Goal: Transaction & Acquisition: Purchase product/service

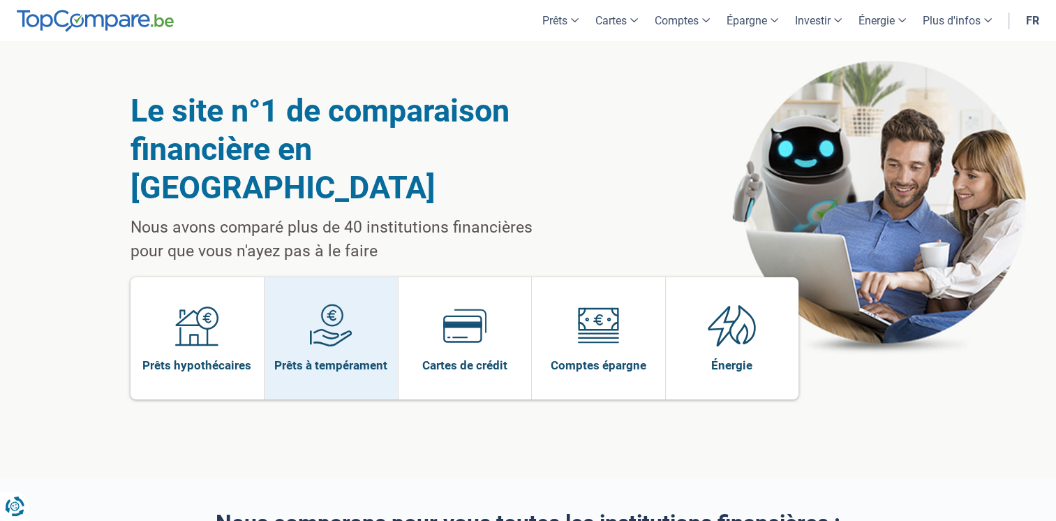
click at [362, 297] on link "Prêts à tempérament" at bounding box center [330, 338] width 133 height 122
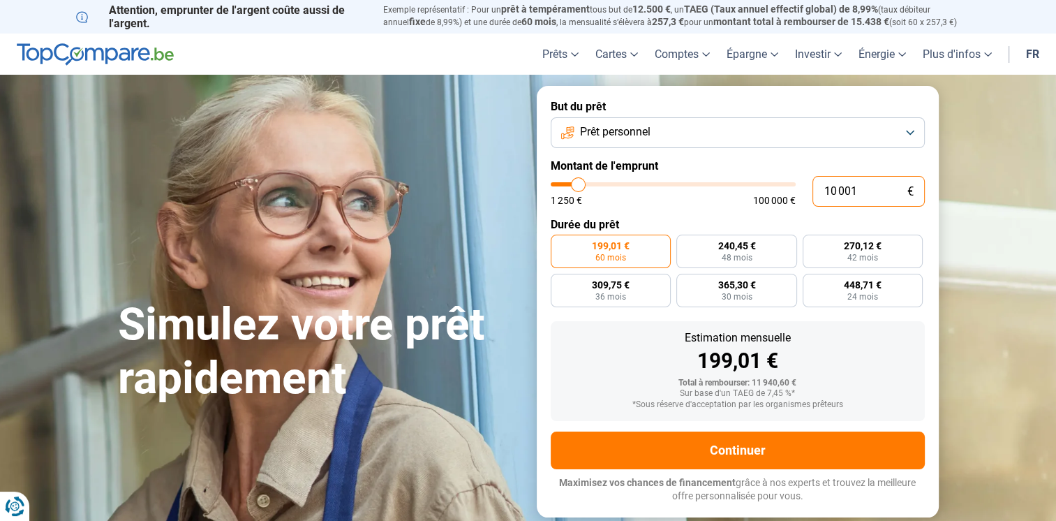
click at [867, 194] on input "10 001" at bounding box center [868, 191] width 112 height 31
type input "1 000"
type input "1250"
type input "100"
type input "1250"
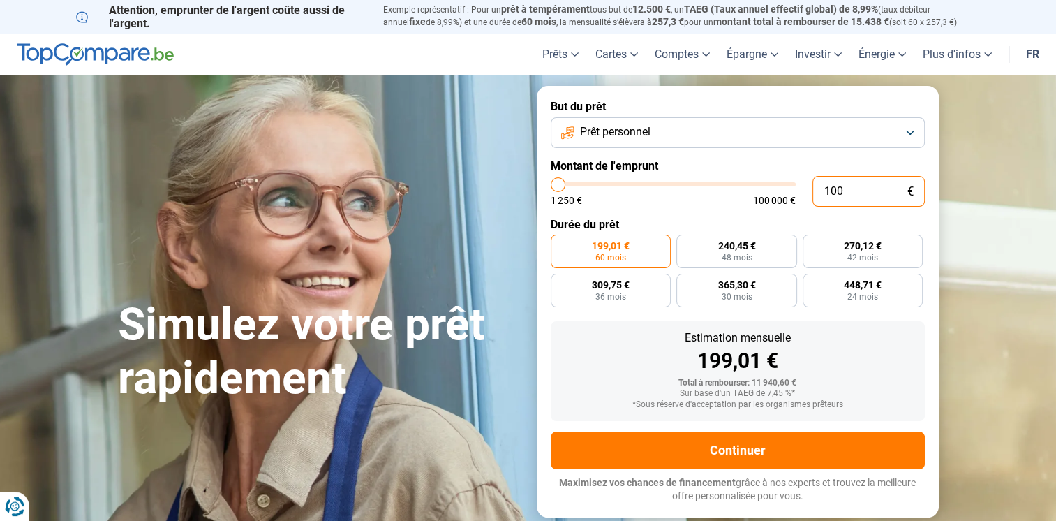
type input "10"
type input "1250"
type input "1"
type input "1250"
type input "0"
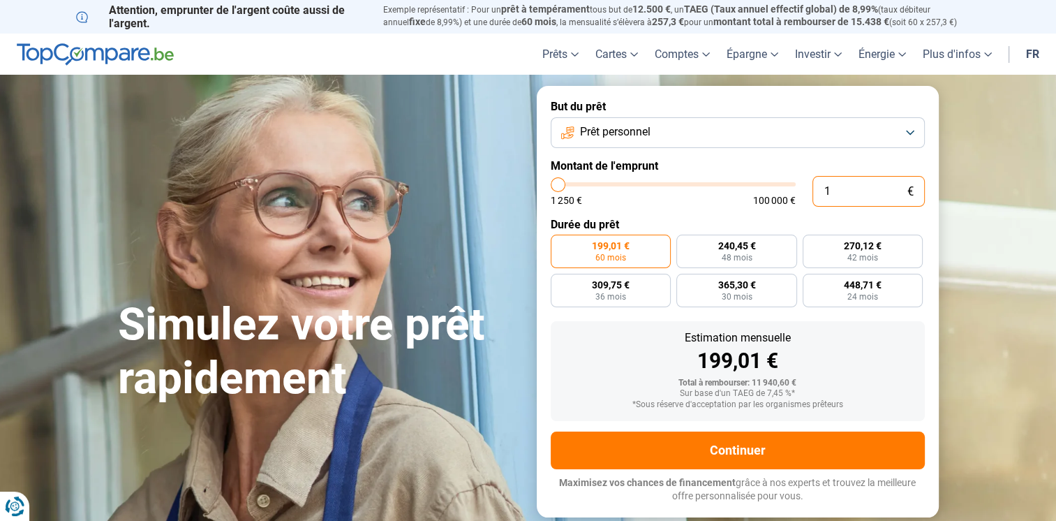
type input "1250"
type input "1 250"
type input "1250"
radio input "true"
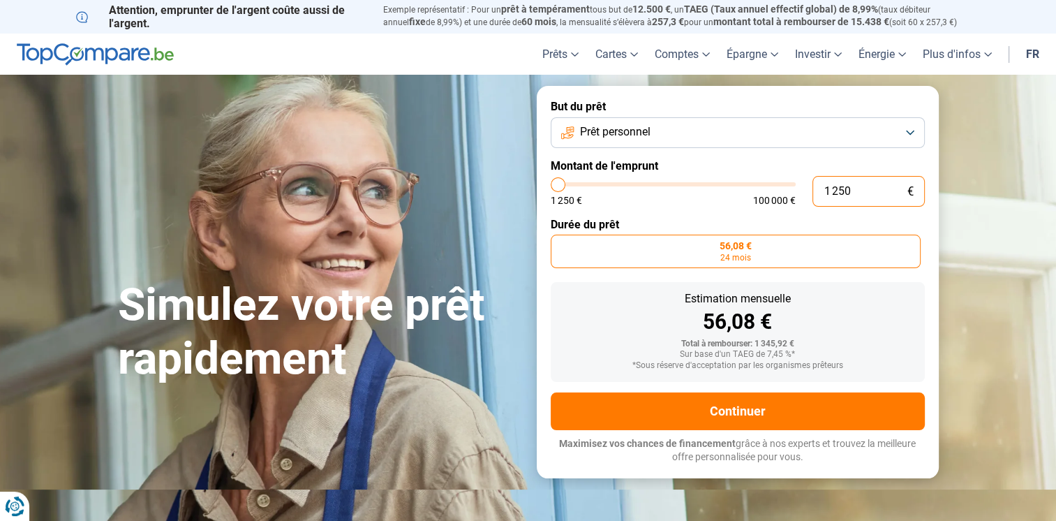
type input "125"
type input "1250"
type input "12"
type input "1250"
type input "1"
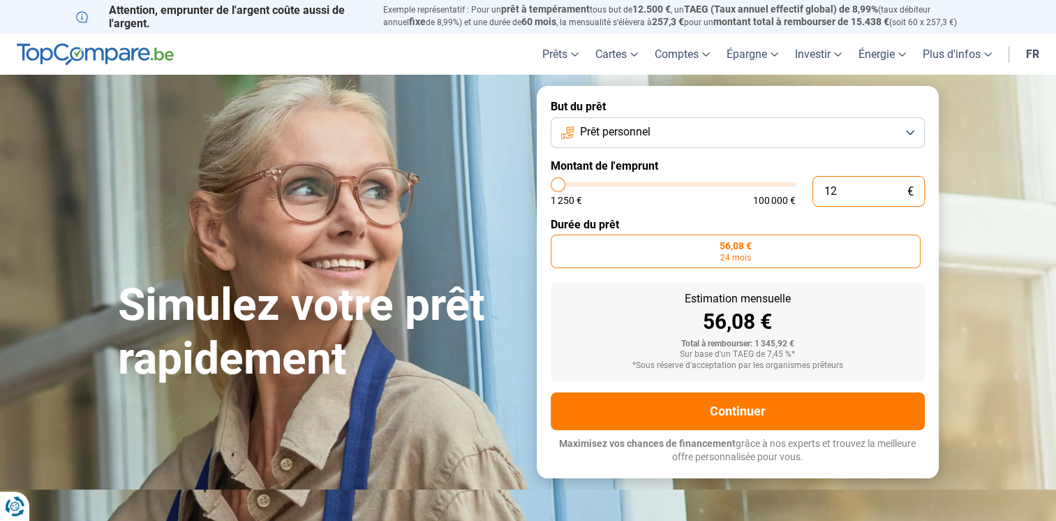
type input "1250"
type input "0"
type input "1250"
type input "2"
type input "1250"
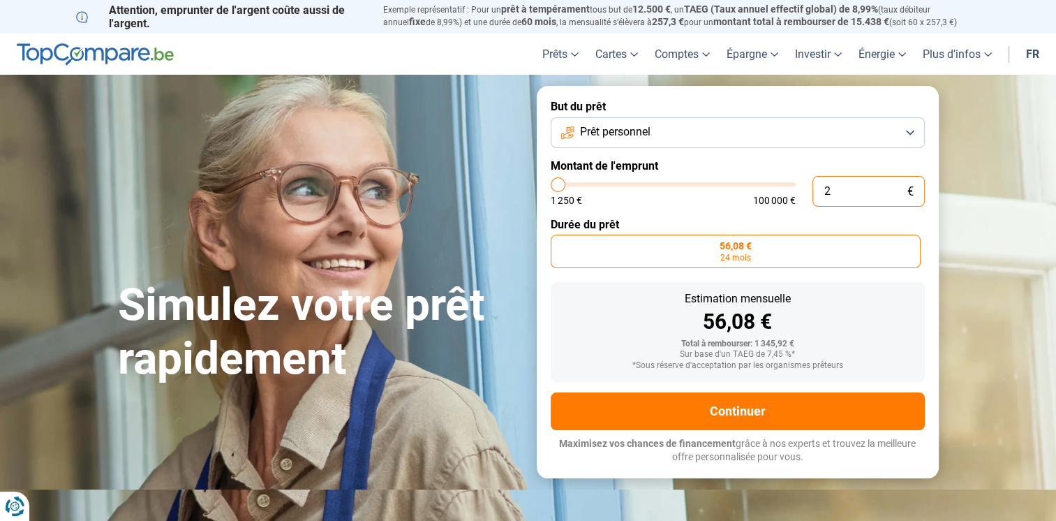
type input "20"
type input "1250"
type input "200"
type input "1250"
type input "2 000"
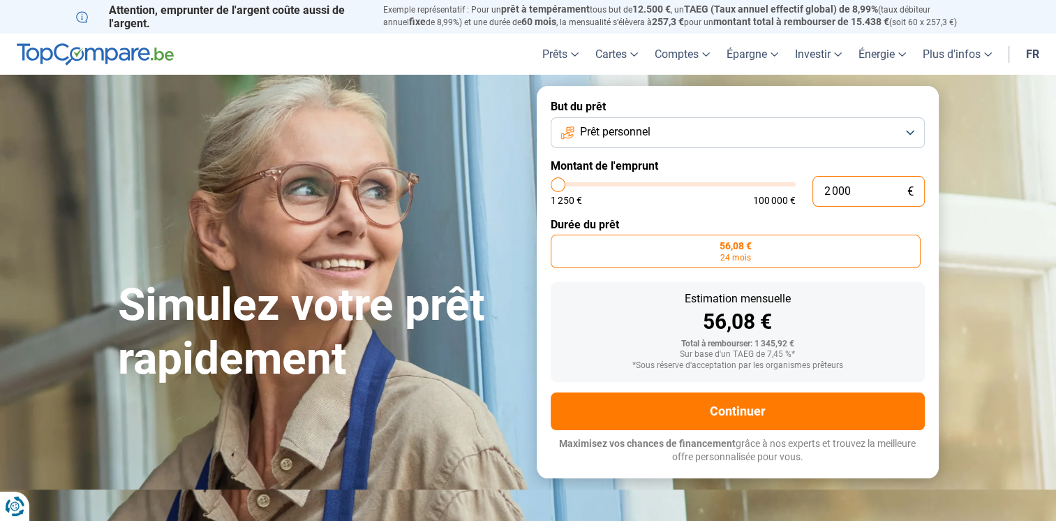
type input "2000"
type input "20 000"
type input "20000"
radio input "false"
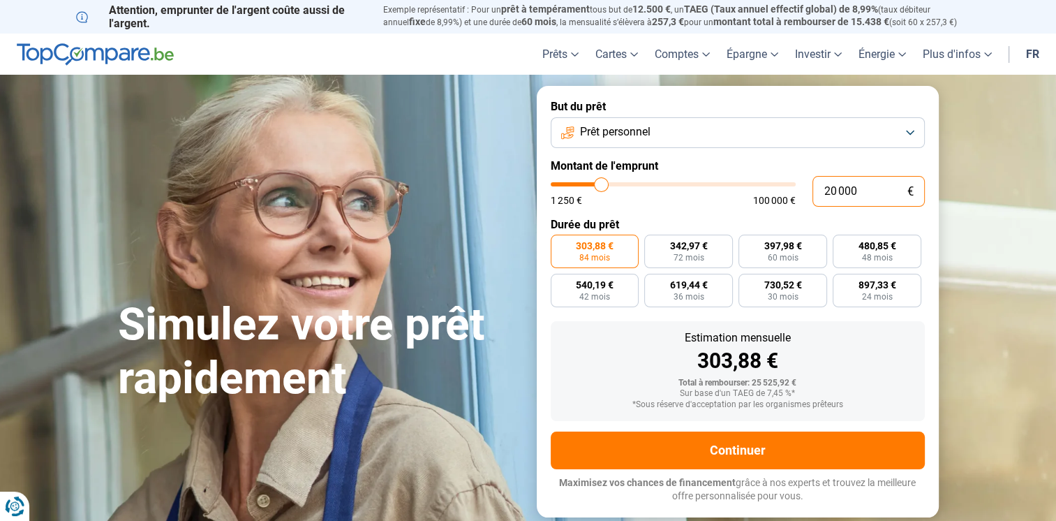
type input "20 000"
click at [664, 130] on button "Prêt personnel" at bounding box center [738, 132] width 374 height 31
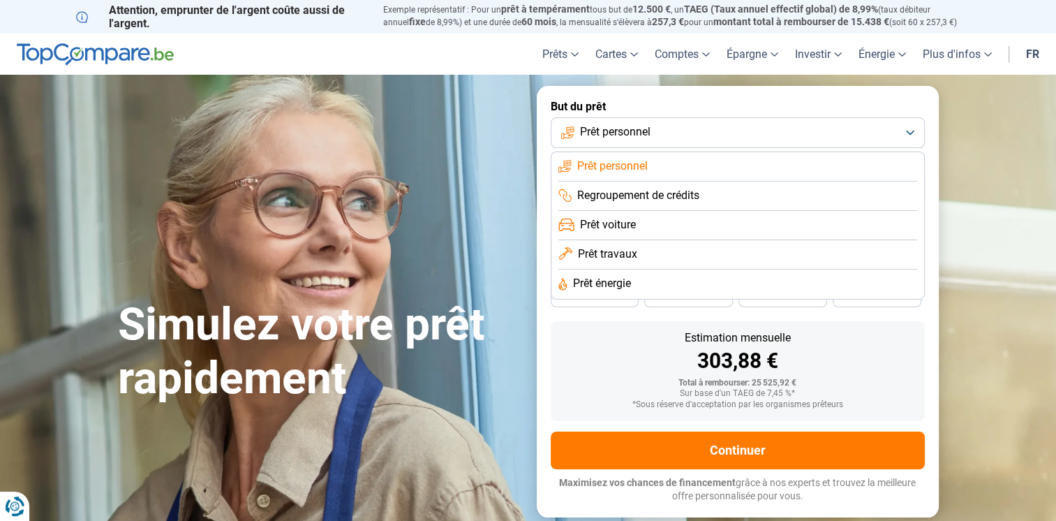
click at [650, 227] on li "Prêt voiture" at bounding box center [737, 225] width 359 height 29
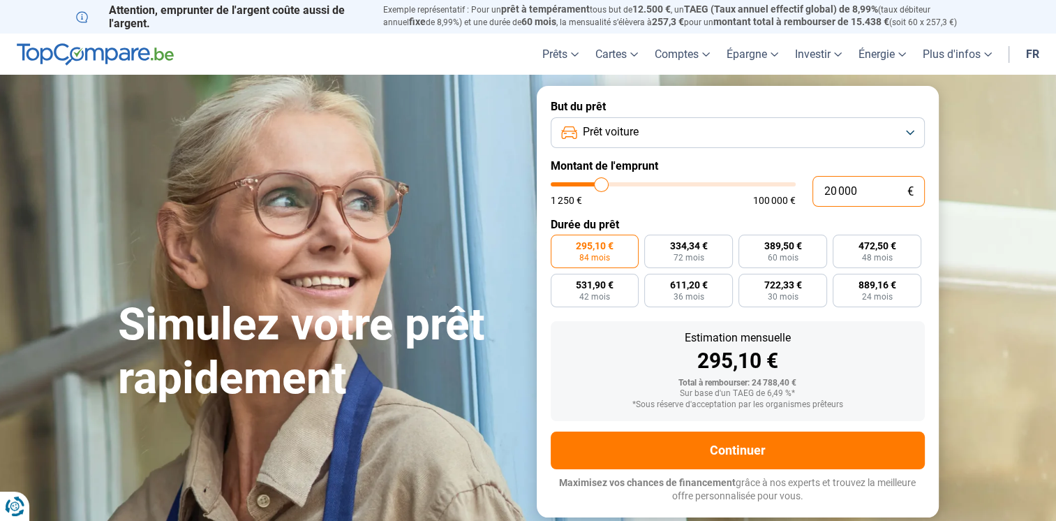
click at [855, 193] on input "20 000" at bounding box center [868, 191] width 112 height 31
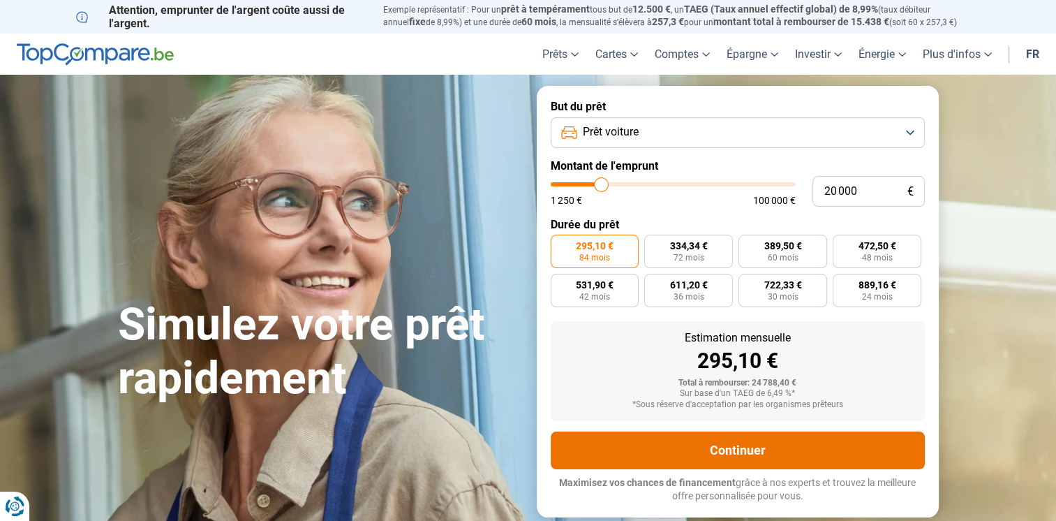
click at [748, 454] on button "Continuer" at bounding box center [738, 450] width 374 height 38
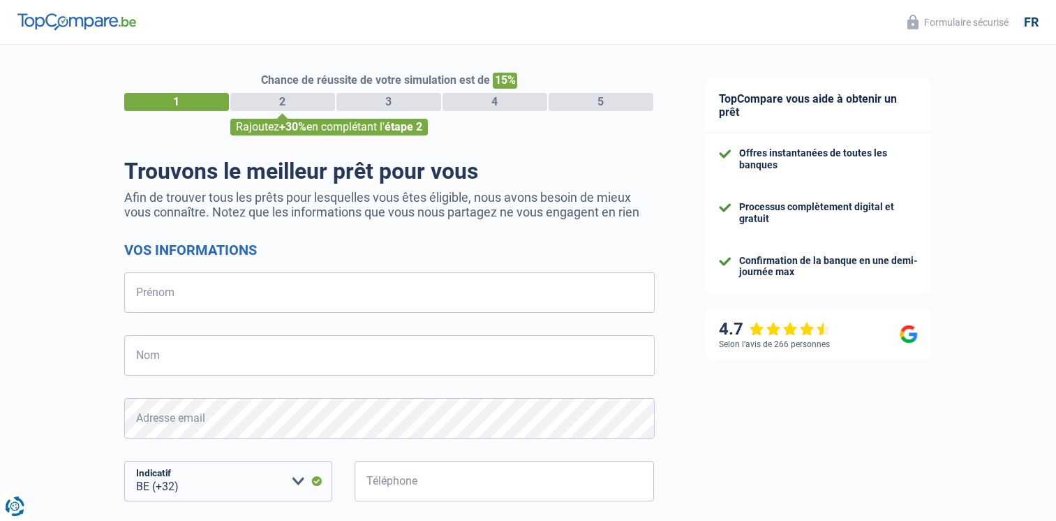
select select "32"
click at [301, 310] on input "Prénom" at bounding box center [389, 292] width 530 height 40
type input "[PERSON_NAME]"
type input "Dumay"
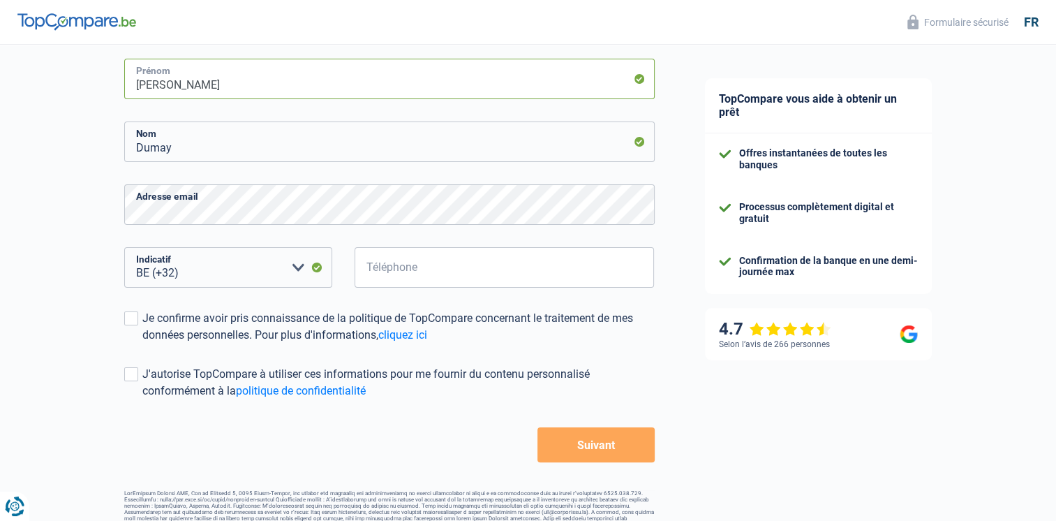
scroll to position [238, 0]
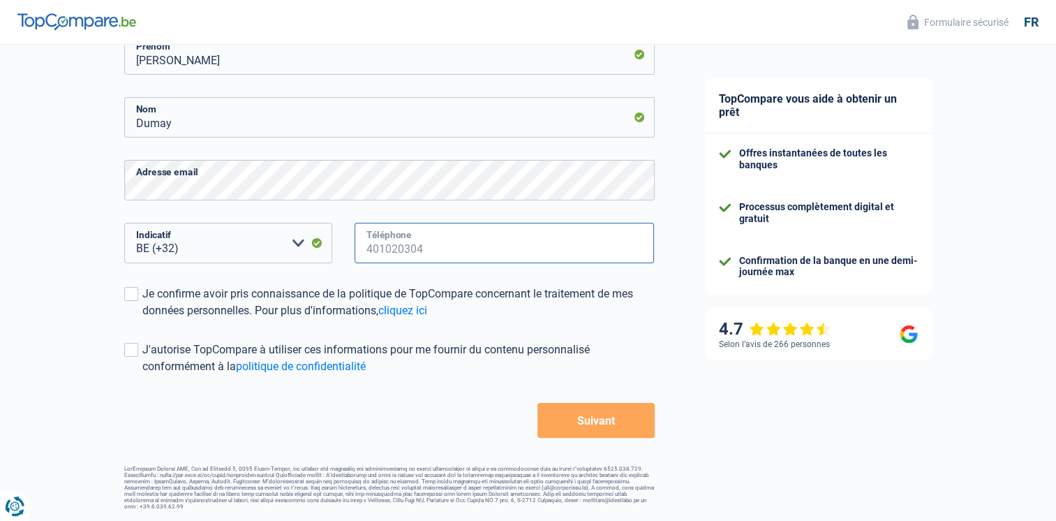
click at [486, 241] on input "Téléphone" at bounding box center [504, 243] width 300 height 40
type input "492808913"
click at [133, 298] on span at bounding box center [131, 294] width 14 height 14
click at [142, 319] on input "Je confirme avoir pris connaissance de la politique de TopCompare concernant le…" at bounding box center [142, 319] width 0 height 0
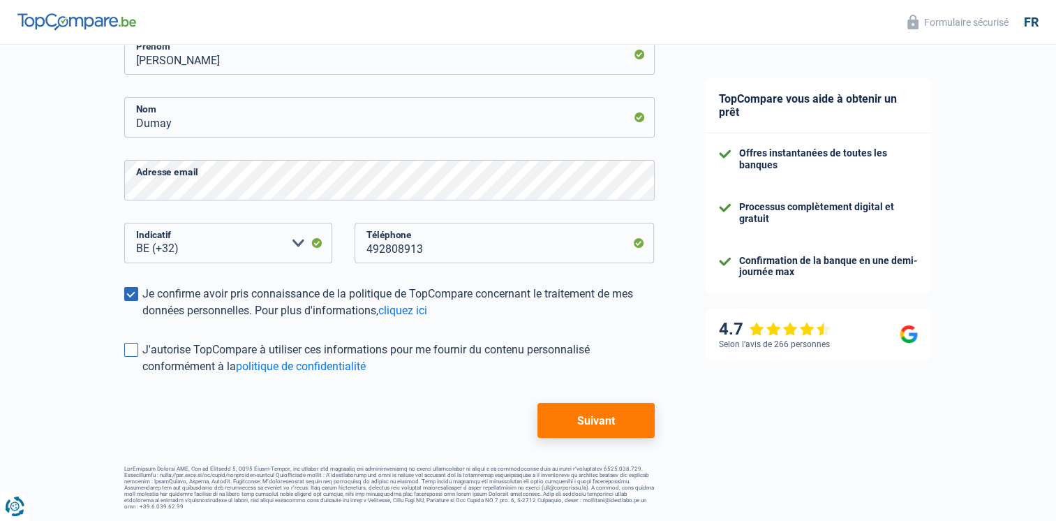
click at [131, 354] on span at bounding box center [131, 350] width 14 height 14
click at [142, 375] on input "J'autorise TopCompare à utiliser ces informations pour me fournir du contenu pe…" at bounding box center [142, 375] width 0 height 0
click at [588, 417] on button "Suivant" at bounding box center [595, 420] width 117 height 35
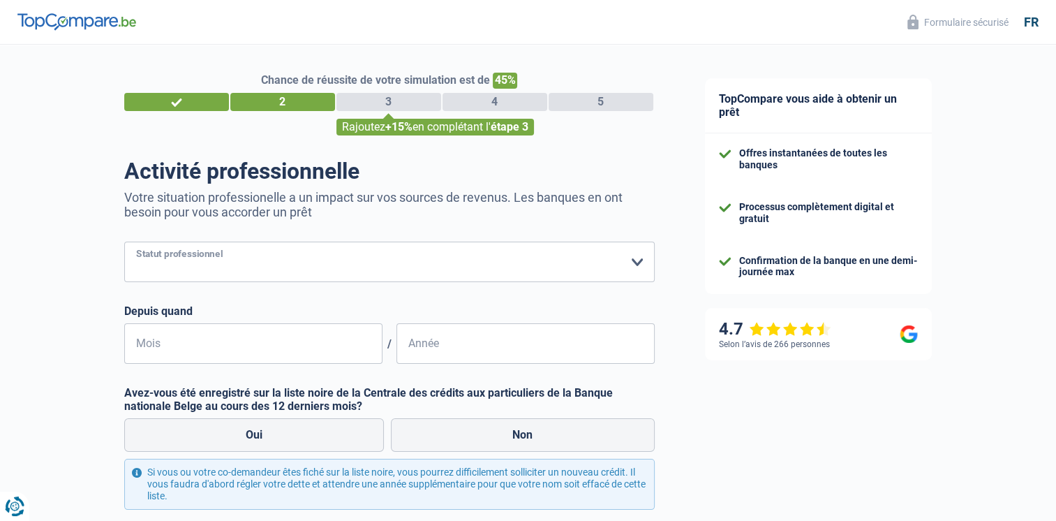
click at [255, 262] on select "Ouvrier Employé privé Employé public Invalide Indépendant Pensionné Chômeur Mut…" at bounding box center [389, 261] width 530 height 40
select select "worker"
click at [124, 242] on select "Ouvrier Employé privé Employé public Invalide Indépendant Pensionné Chômeur Mut…" at bounding box center [389, 261] width 530 height 40
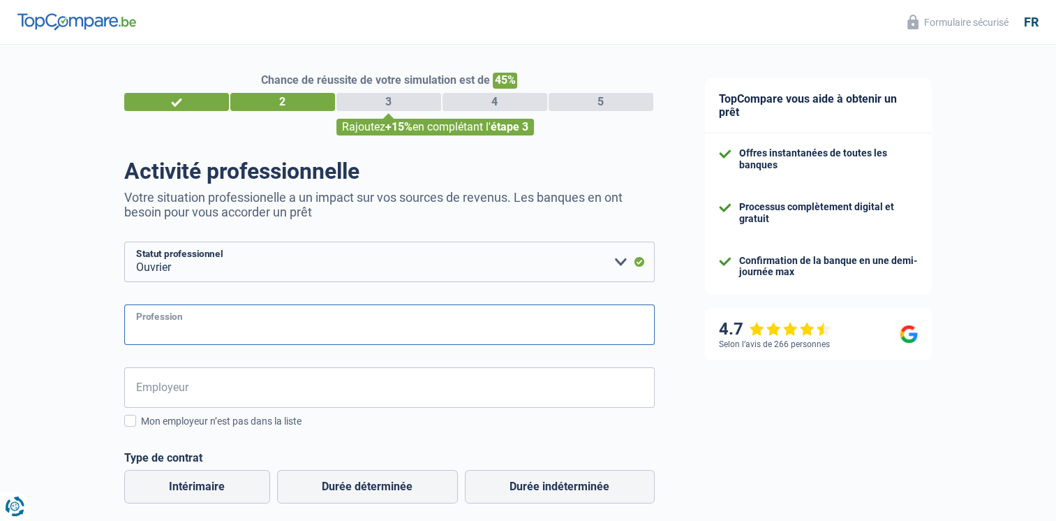
click at [239, 325] on input "Profession" at bounding box center [389, 324] width 530 height 40
type input "Aide ménagère"
click at [218, 391] on input "Employeur" at bounding box center [389, 387] width 530 height 40
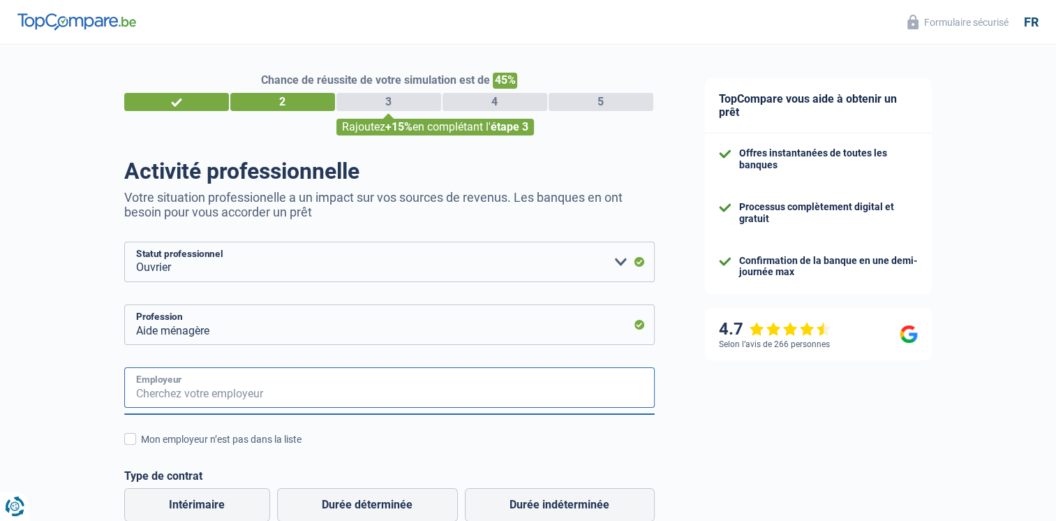
click at [207, 399] on input "Employeur" at bounding box center [389, 387] width 530 height 40
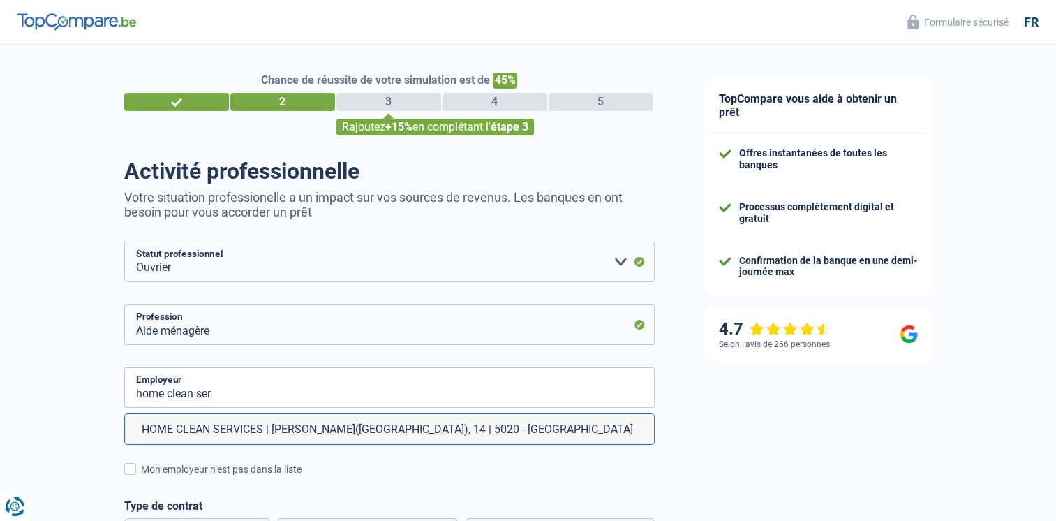
click at [230, 431] on li "HOME CLEAN SERVICES | Rue René Copette(VD), 14 | 5020 - Namur" at bounding box center [389, 429] width 529 height 30
type input "HOME CLEAN SERVICES | Rue René Copette(VD), 14 | 5020 - Namur"
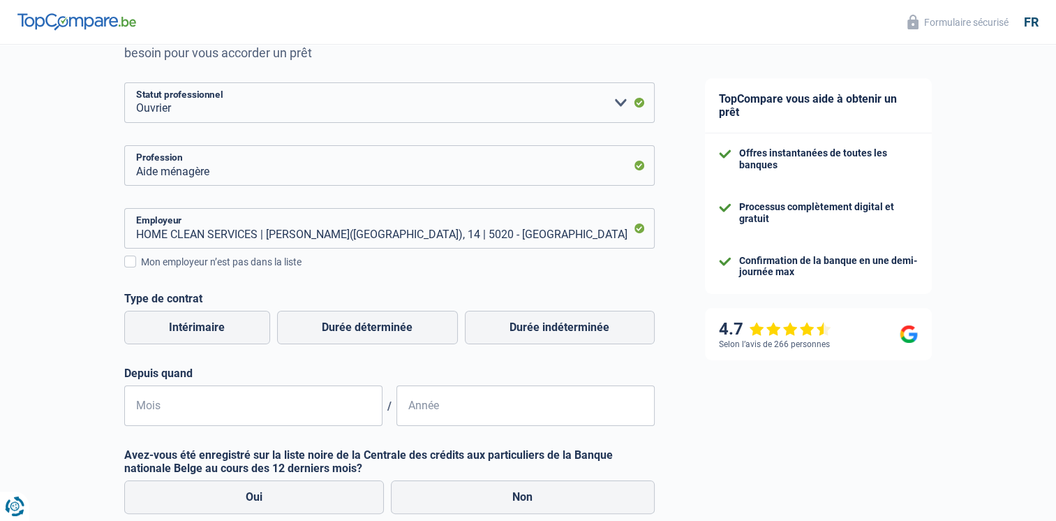
scroll to position [165, 0]
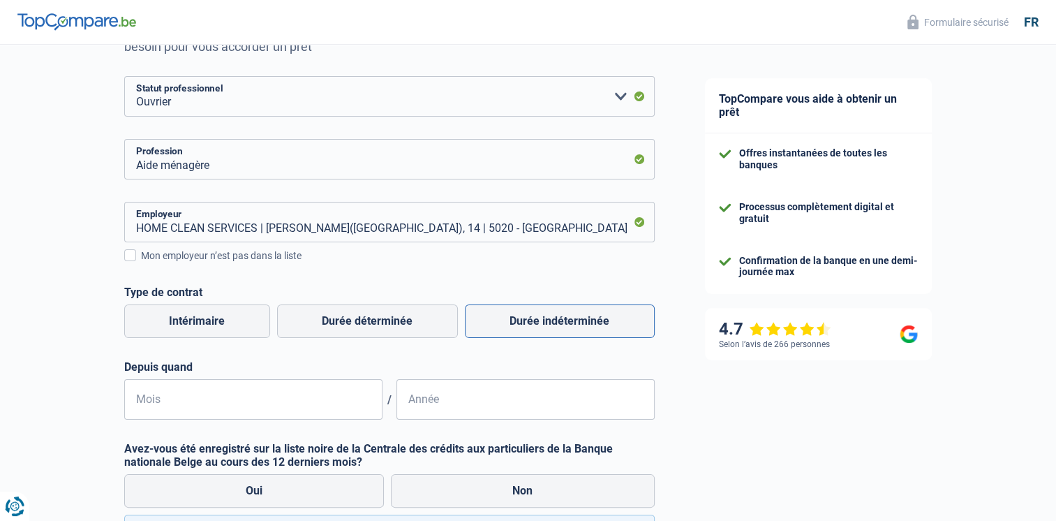
click at [578, 322] on label "Durée indéterminée" at bounding box center [560, 320] width 190 height 33
click at [578, 322] on input "Durée indéterminée" at bounding box center [560, 320] width 190 height 33
radio input "true"
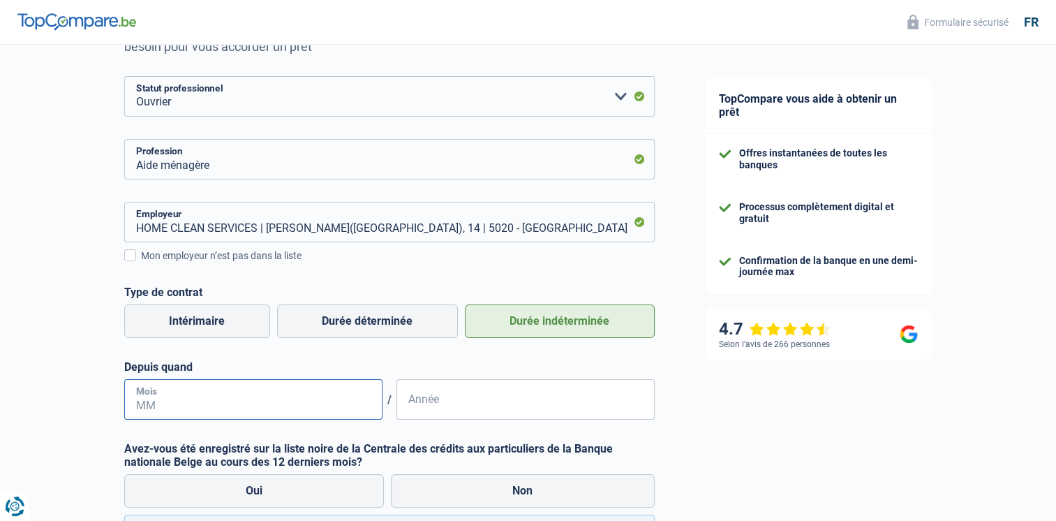
click at [265, 405] on input "Mois" at bounding box center [253, 399] width 258 height 40
type input "03"
type input "2025"
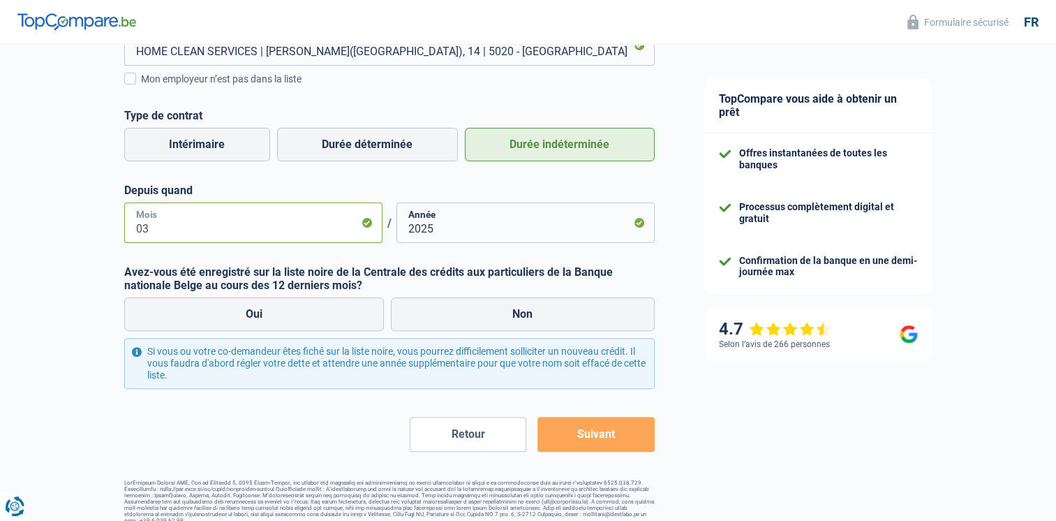
scroll to position [356, 0]
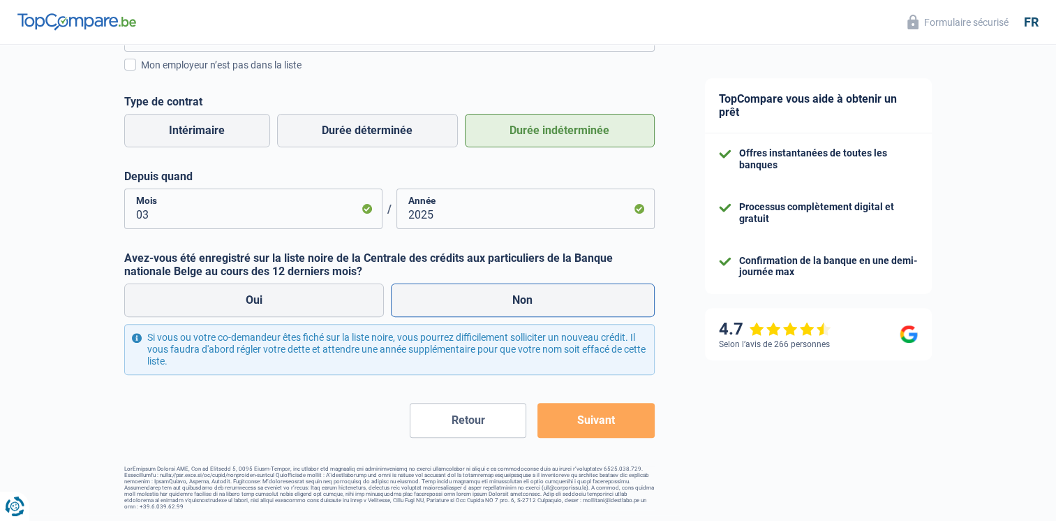
click at [482, 304] on label "Non" at bounding box center [523, 299] width 264 height 33
click at [482, 304] on input "Non" at bounding box center [523, 299] width 264 height 33
radio input "true"
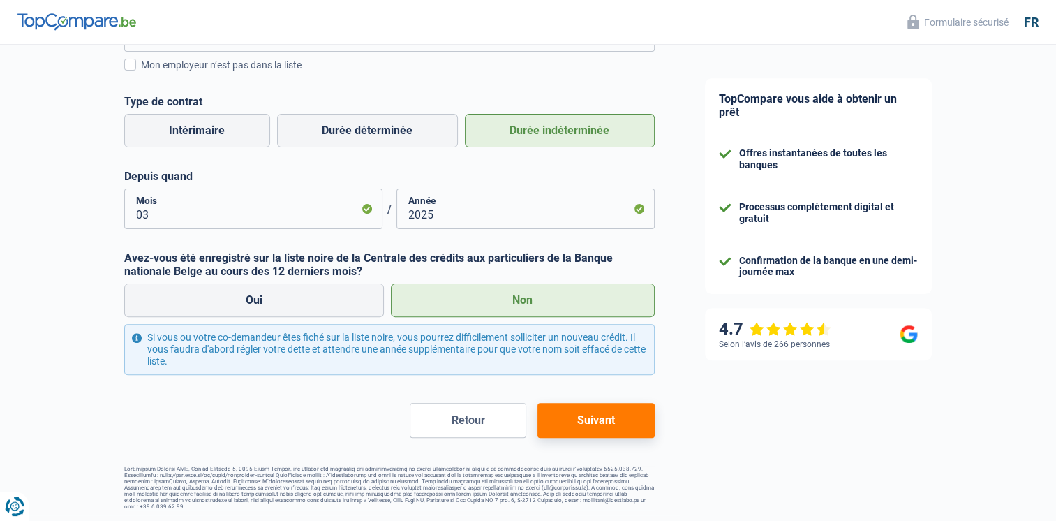
click at [595, 428] on button "Suivant" at bounding box center [595, 420] width 117 height 35
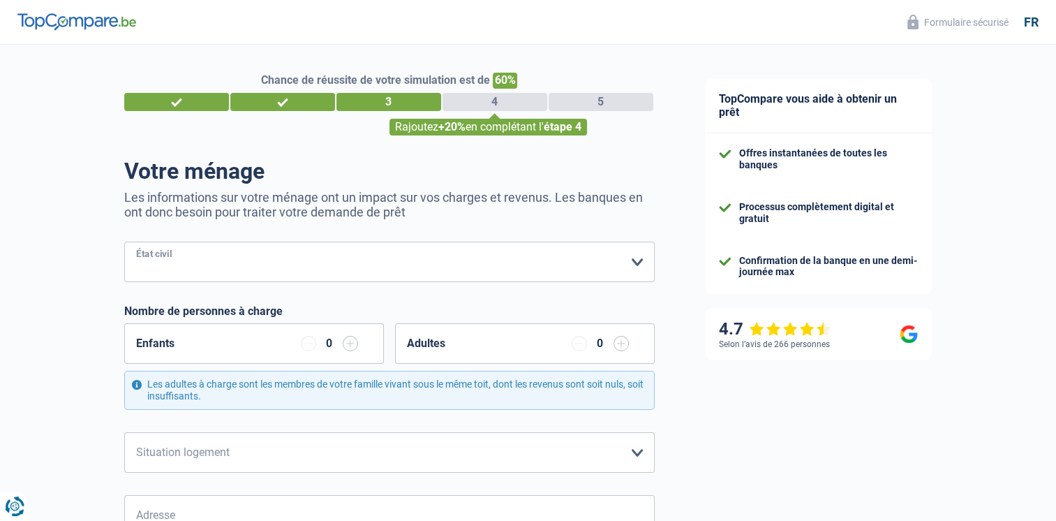
click at [362, 261] on select "Célibataire Marié(e) Cohabitant(e) légal(e) Divorcé(e) Veuf(ve) Séparé (de fait…" at bounding box center [389, 261] width 530 height 40
select select "single"
click at [124, 242] on select "Célibataire Marié(e) Cohabitant(e) légal(e) Divorcé(e) Veuf(ve) Séparé (de fait…" at bounding box center [389, 261] width 530 height 40
click at [523, 449] on select "Locataire Propriétaire avec prêt hypothécaire Propriétaire sans prêt hypothécai…" at bounding box center [389, 452] width 530 height 40
select select "liveWithParents"
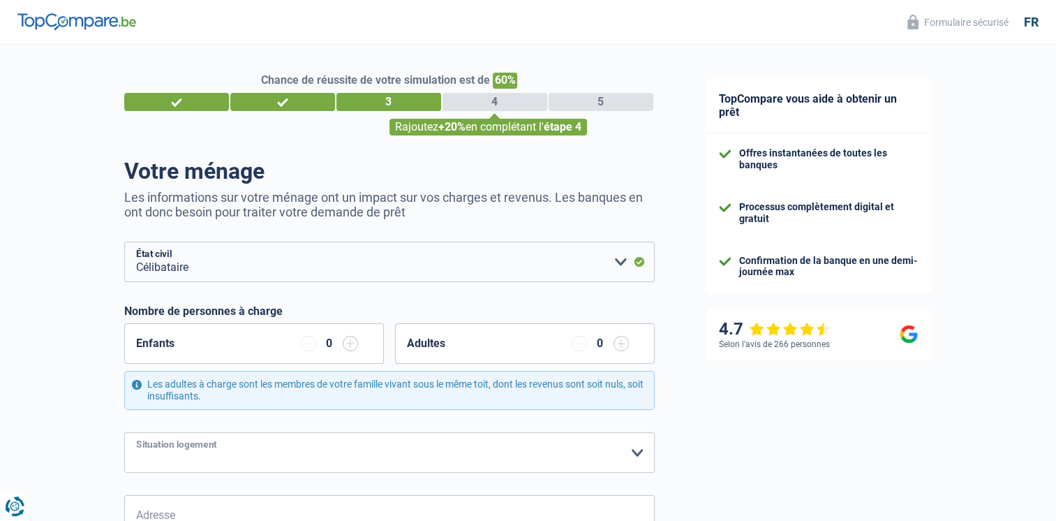
click at [124, 432] on select "Locataire Propriétaire avec prêt hypothécaire Propriétaire sans prêt hypothécai…" at bounding box center [389, 452] width 530 height 40
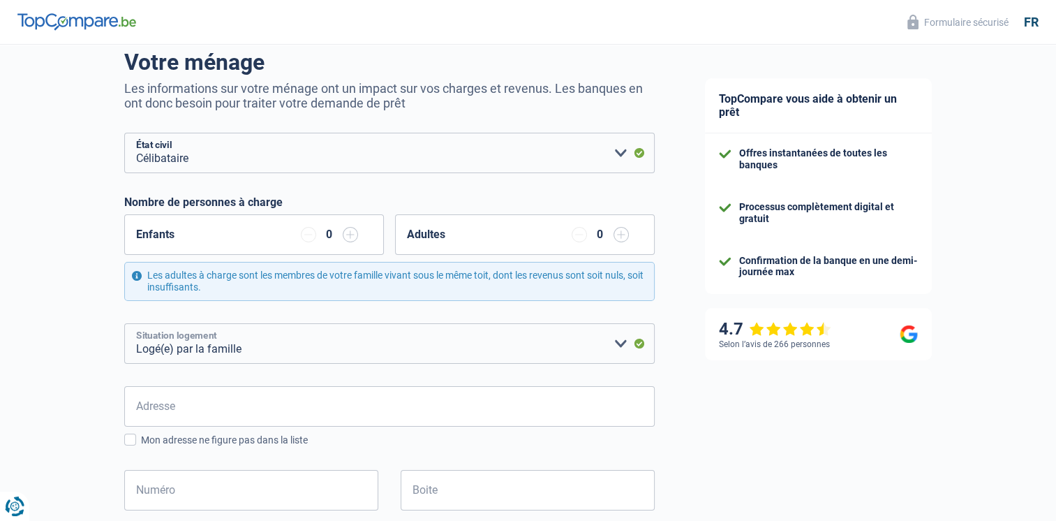
scroll to position [232, 0]
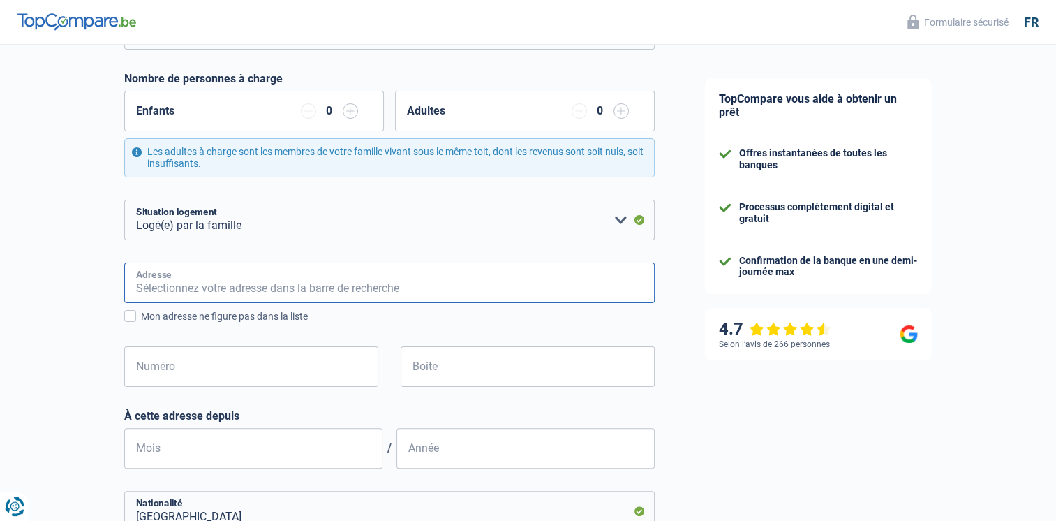
click at [319, 283] on input "Adresse" at bounding box center [389, 282] width 530 height 40
type input "Avenue Emile Vandervelde, 1350, Orp-Jauche, BE"
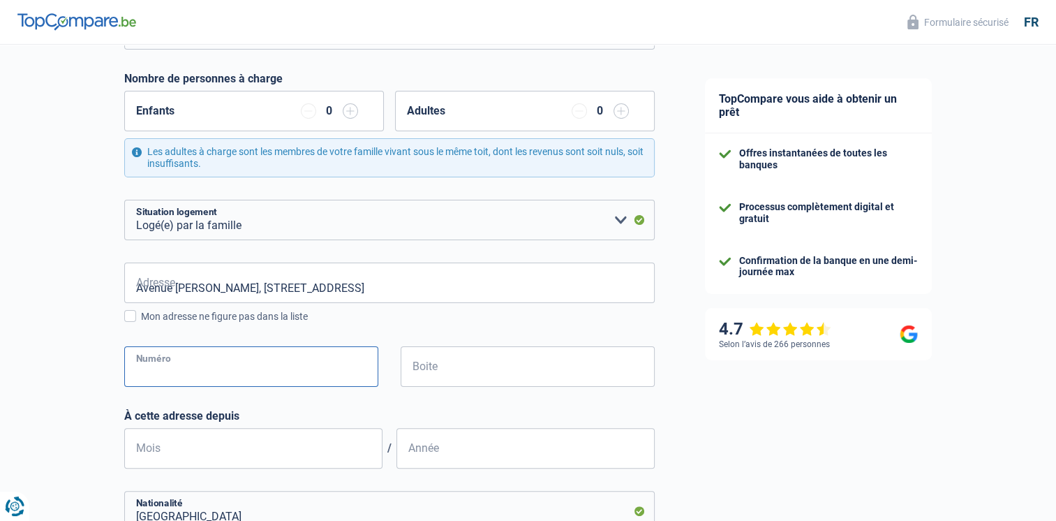
type input "92"
type input "07"
type input "2022"
type input "Belgique"
type input "Nivelles"
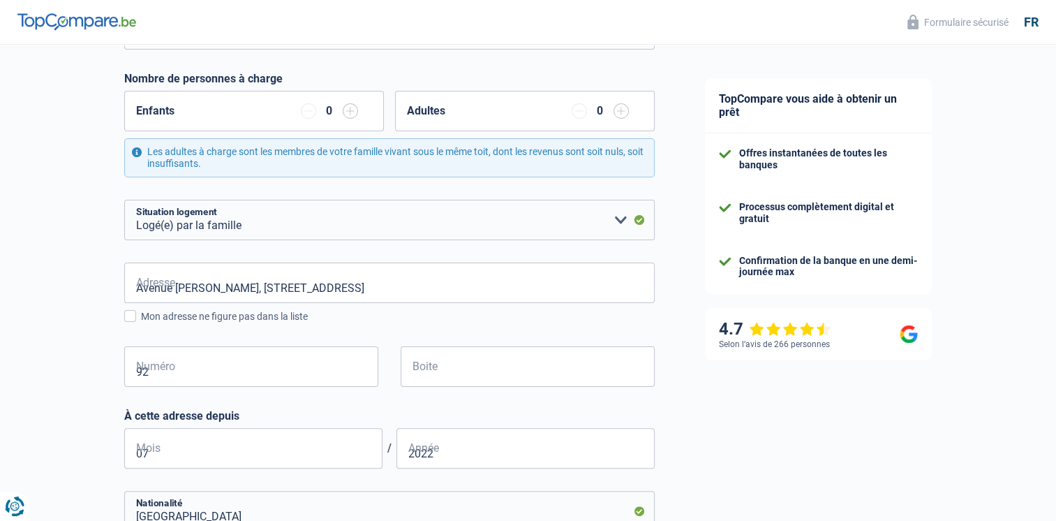
type input "94.05.02-166.37"
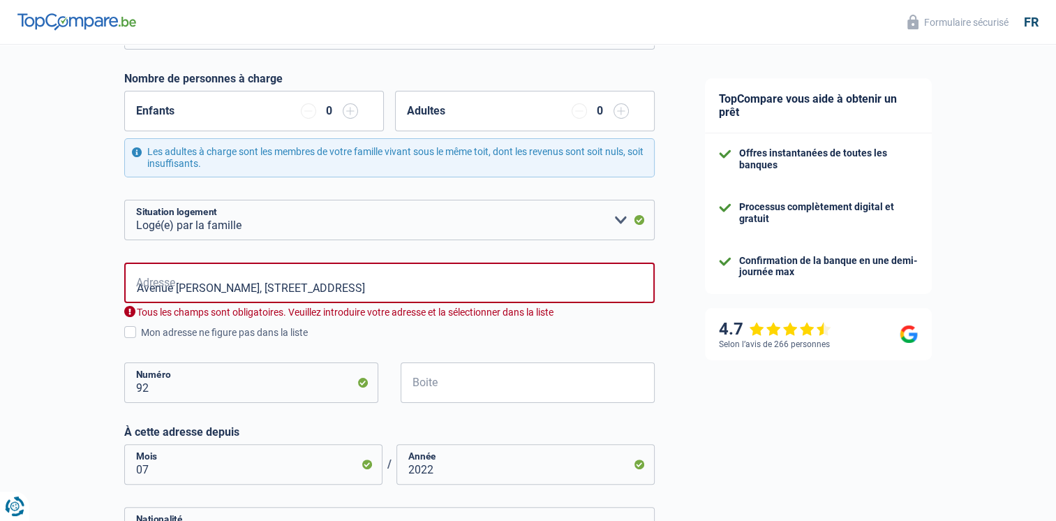
type input "Belgique"
click at [418, 286] on input "Avenue Emile Vandervelde, 1350, Orp-Jauche, BE" at bounding box center [389, 282] width 530 height 40
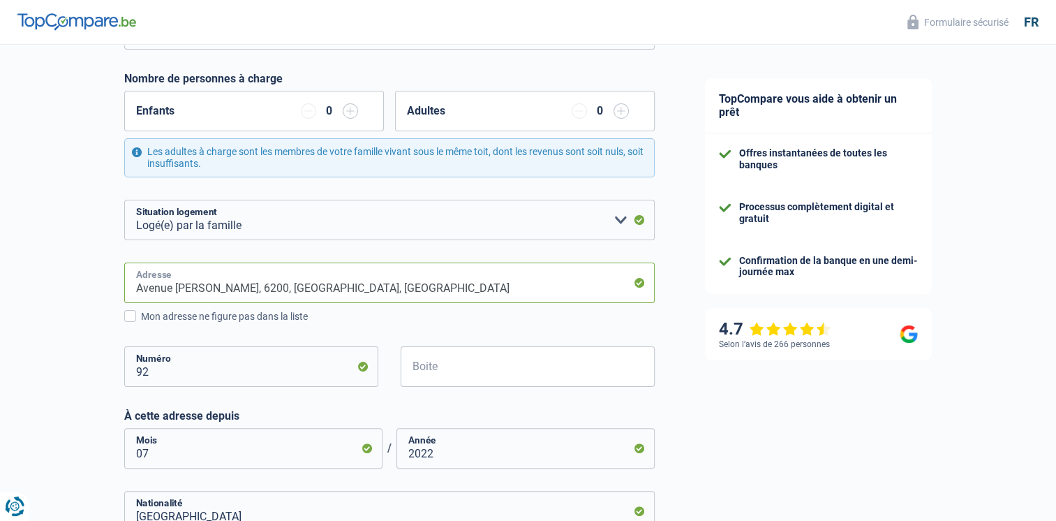
click at [421, 283] on input "Avenue Emile Vandervelde, 6200, Châtelet, BE" at bounding box center [389, 282] width 530 height 40
type input "Avenue Emile Vandervelde, 1350, Orp-Jauche, BE"
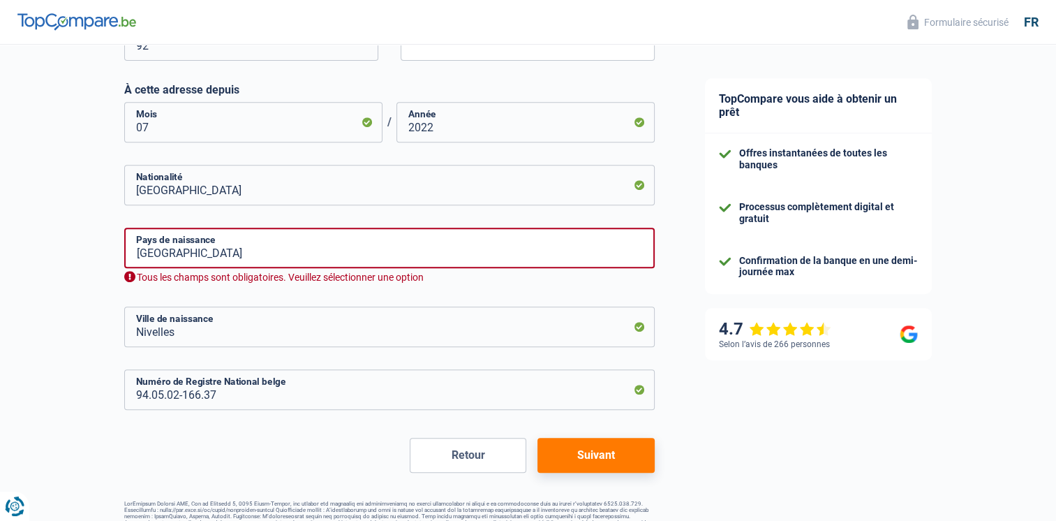
scroll to position [565, 0]
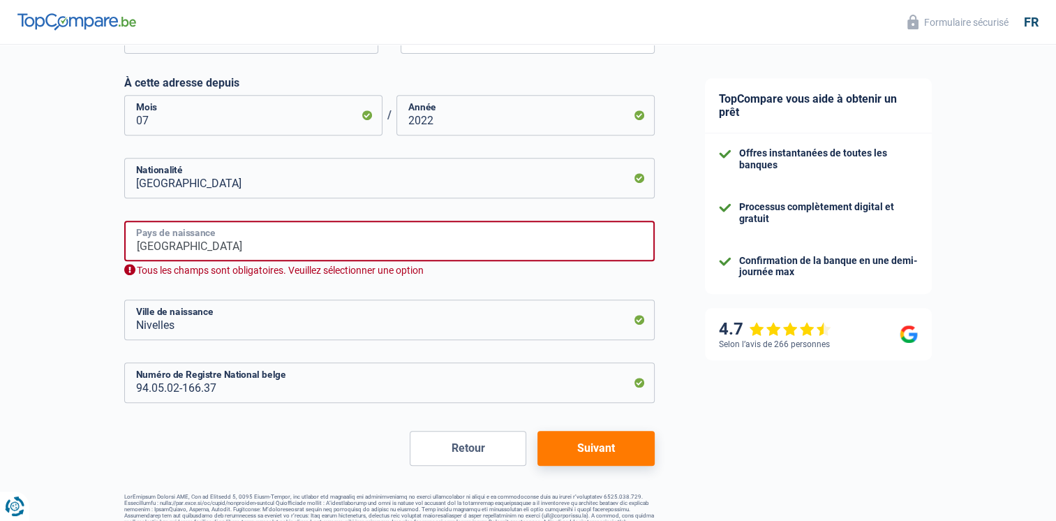
click at [260, 239] on input "Belgique" at bounding box center [389, 241] width 530 height 40
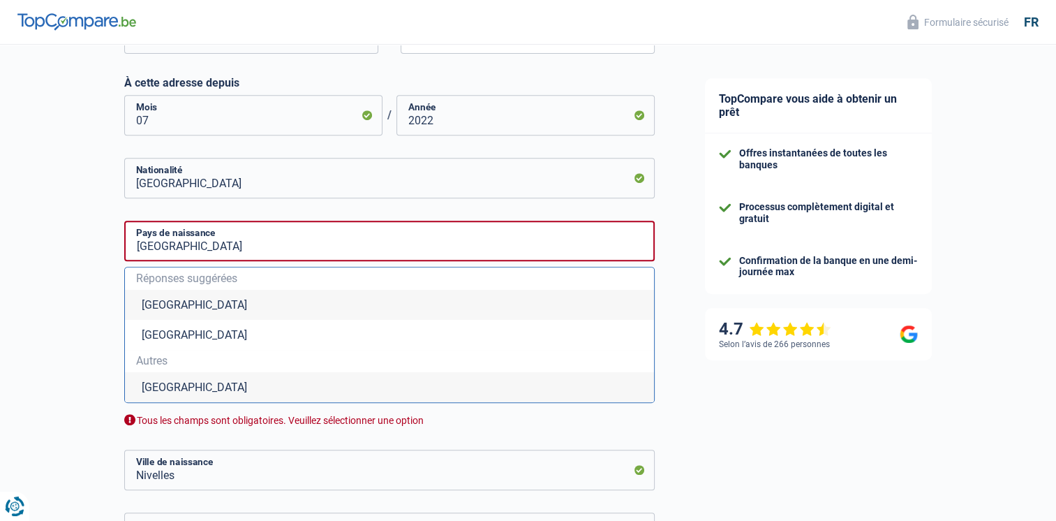
click at [175, 302] on li "Belgique" at bounding box center [389, 305] width 529 height 30
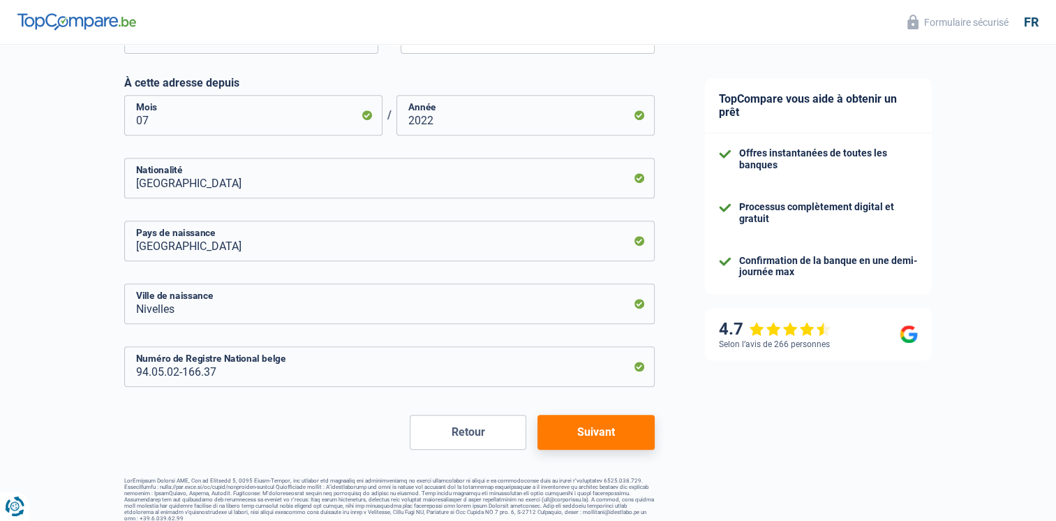
click at [592, 441] on button "Suivant" at bounding box center [595, 432] width 117 height 35
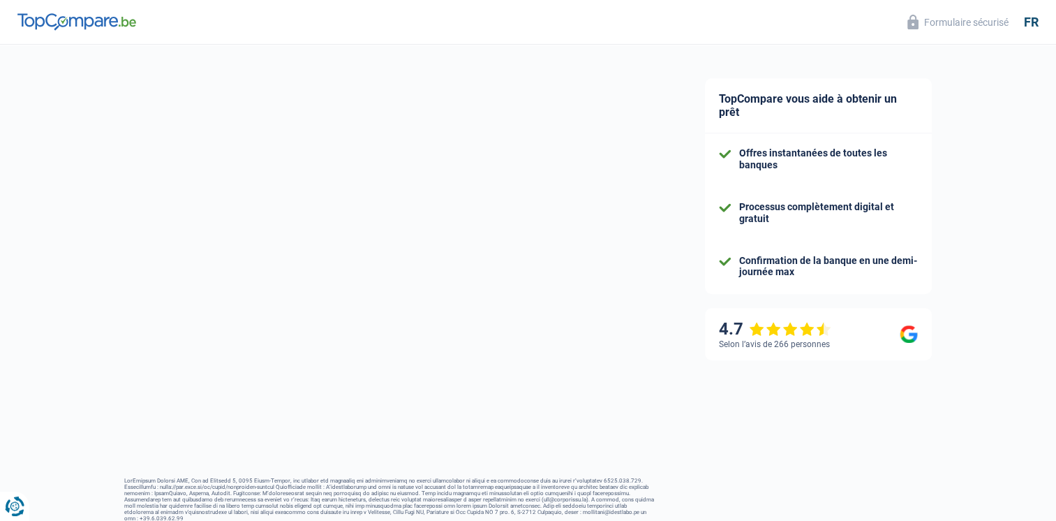
select select "netSalary"
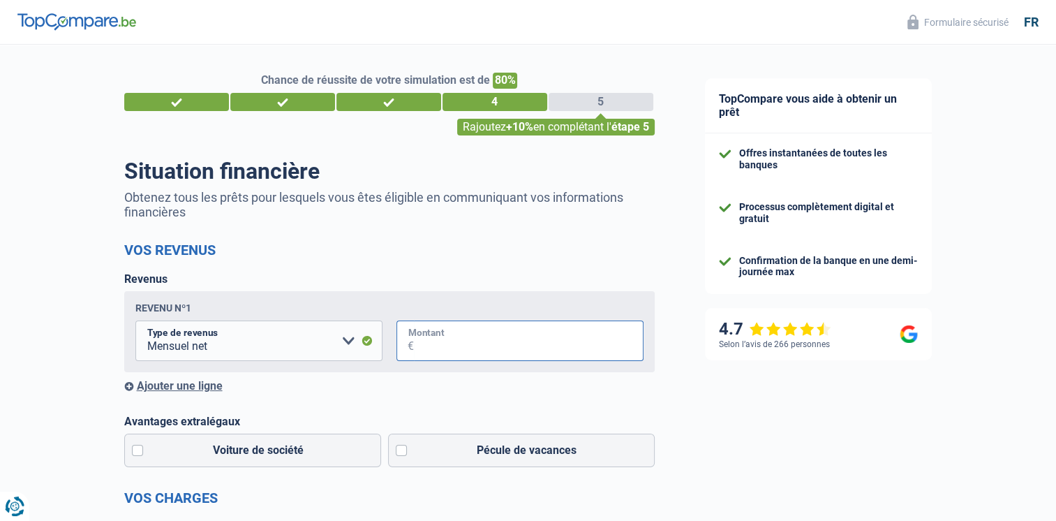
click at [469, 343] on input "Montant" at bounding box center [529, 340] width 230 height 40
type input "1.700"
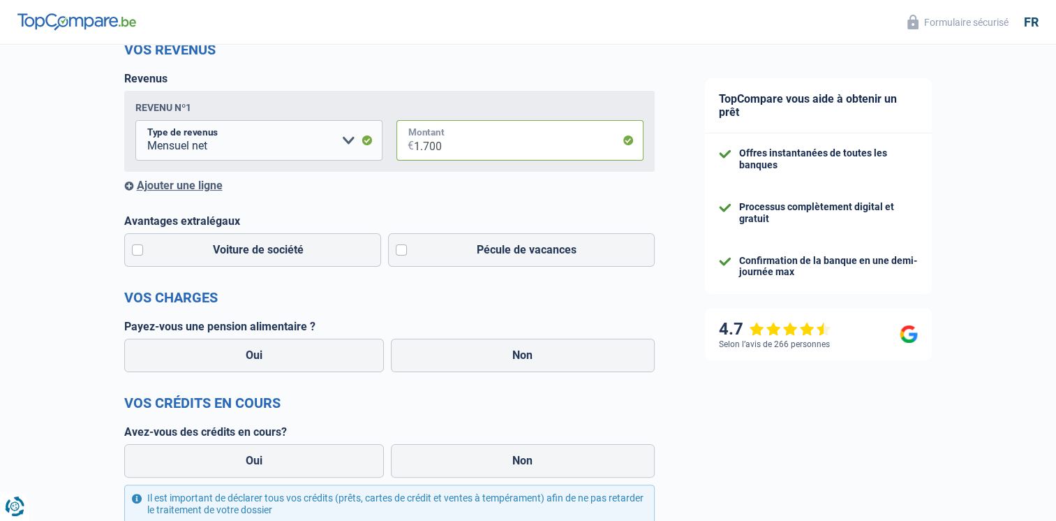
scroll to position [209, 0]
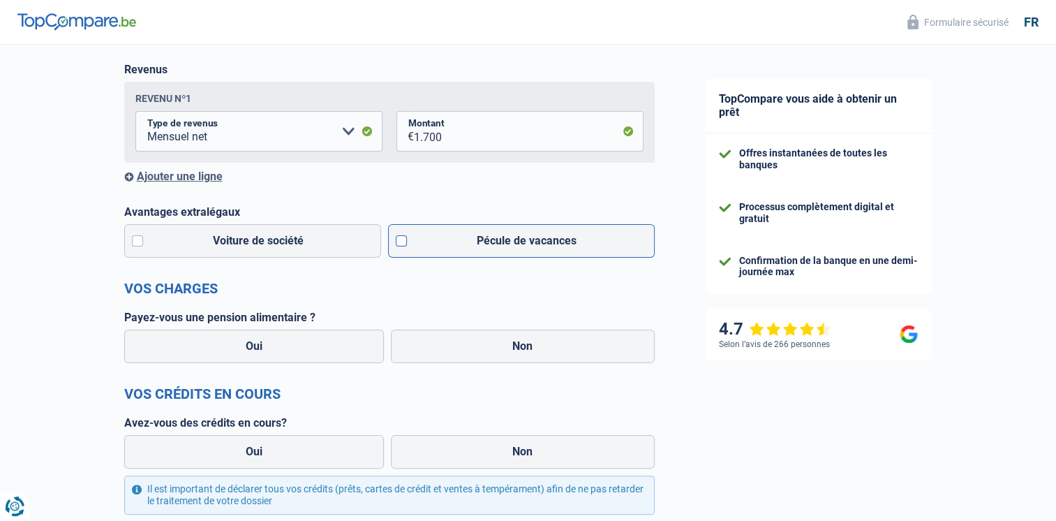
click at [532, 244] on label "Pécule de vacances" at bounding box center [521, 240] width 267 height 33
click at [532, 244] on input "Pécule de vacances" at bounding box center [521, 240] width 267 height 33
checkbox input "true"
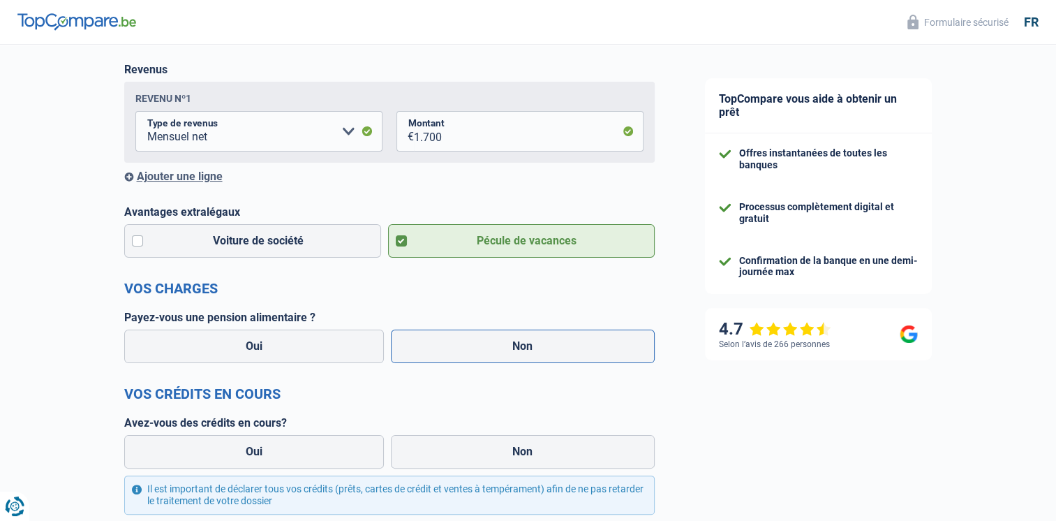
click at [589, 355] on label "Non" at bounding box center [523, 345] width 264 height 33
click at [589, 355] on input "Non" at bounding box center [523, 345] width 264 height 33
radio input "true"
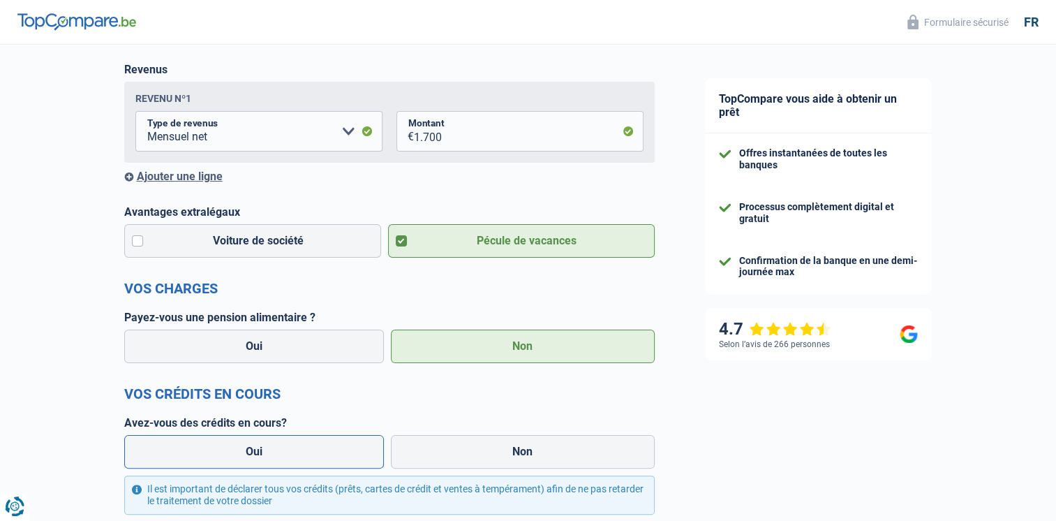
click at [313, 468] on label "Oui" at bounding box center [254, 451] width 260 height 33
click at [313, 468] on input "Oui" at bounding box center [254, 451] width 260 height 33
radio input "true"
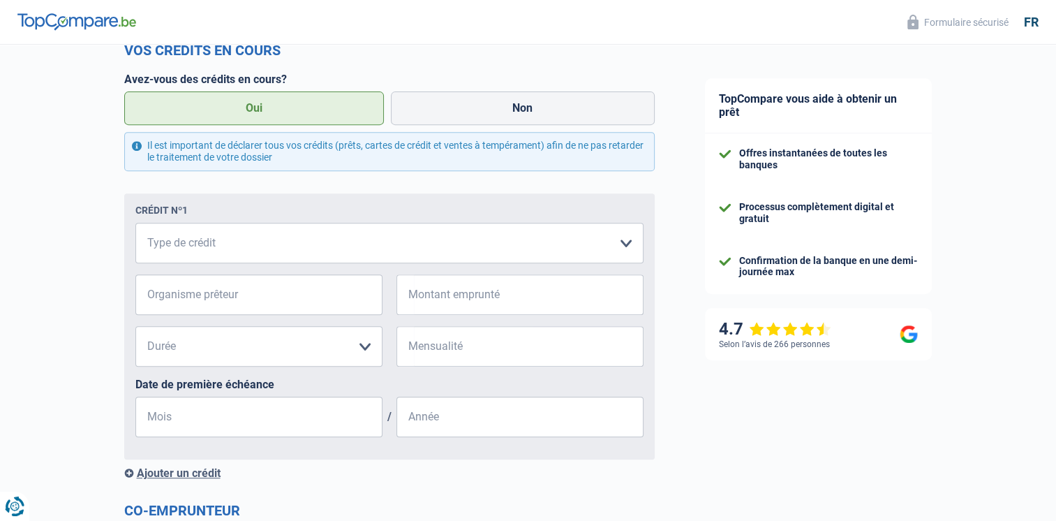
scroll to position [558, 0]
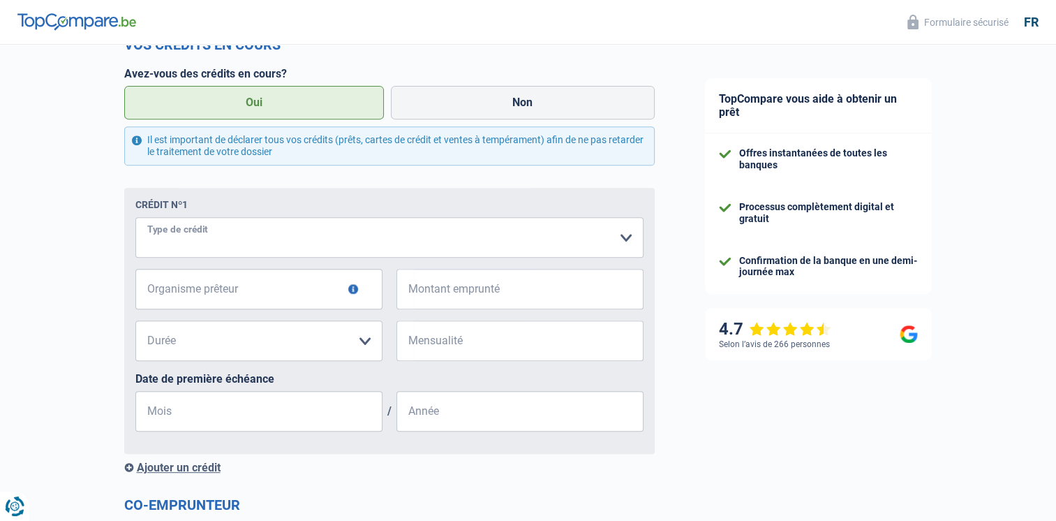
click at [343, 230] on select "Carte ou ouverture de crédit Prêt hypothécaire Vente à tempérament Prêt à tempé…" at bounding box center [389, 237] width 508 height 40
select select "personalLoan"
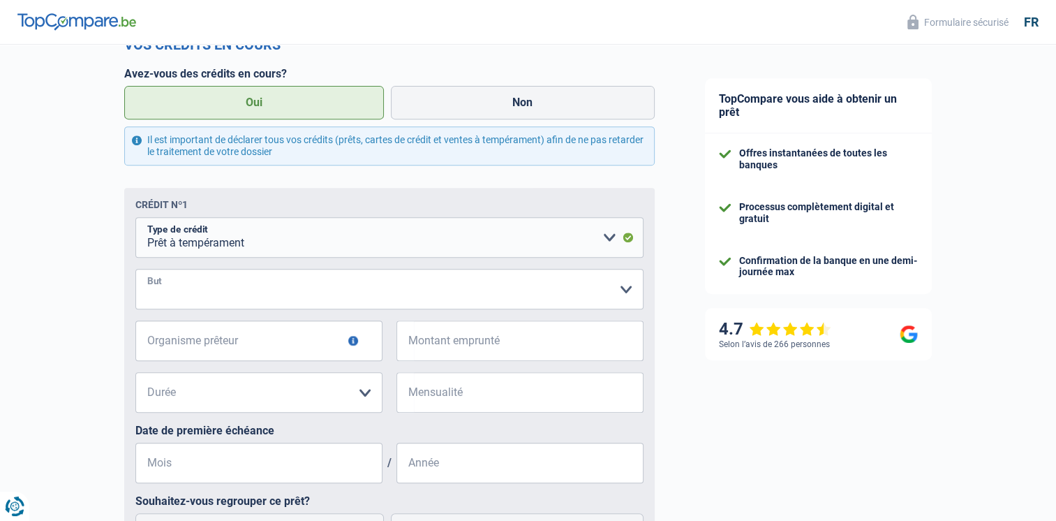
click at [268, 290] on select "Confort maison: meubles, textile, peinture, électroménager, outillage non-profe…" at bounding box center [389, 289] width 508 height 40
select select "other"
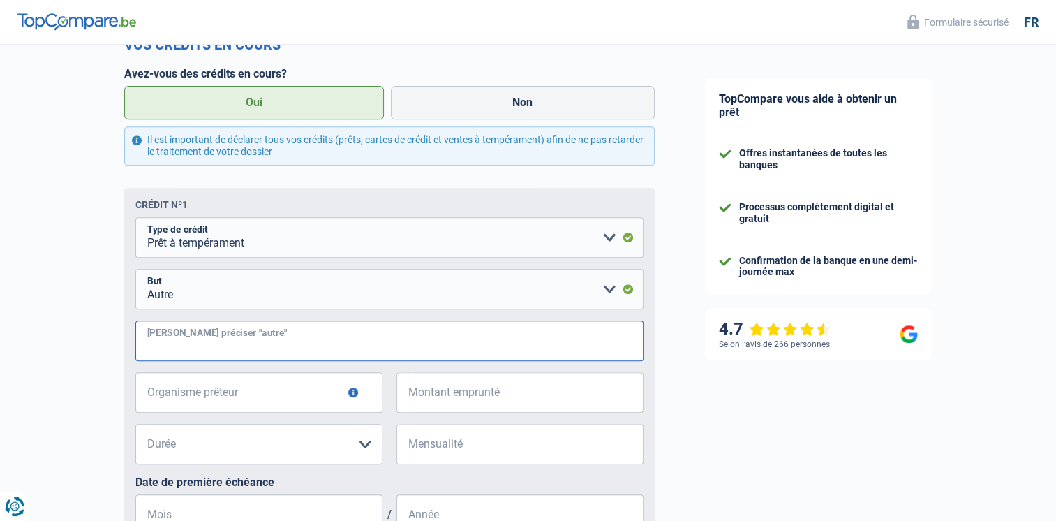
click at [226, 347] on input "Veuillez préciser "autre"" at bounding box center [389, 340] width 508 height 40
type input "Voiture"
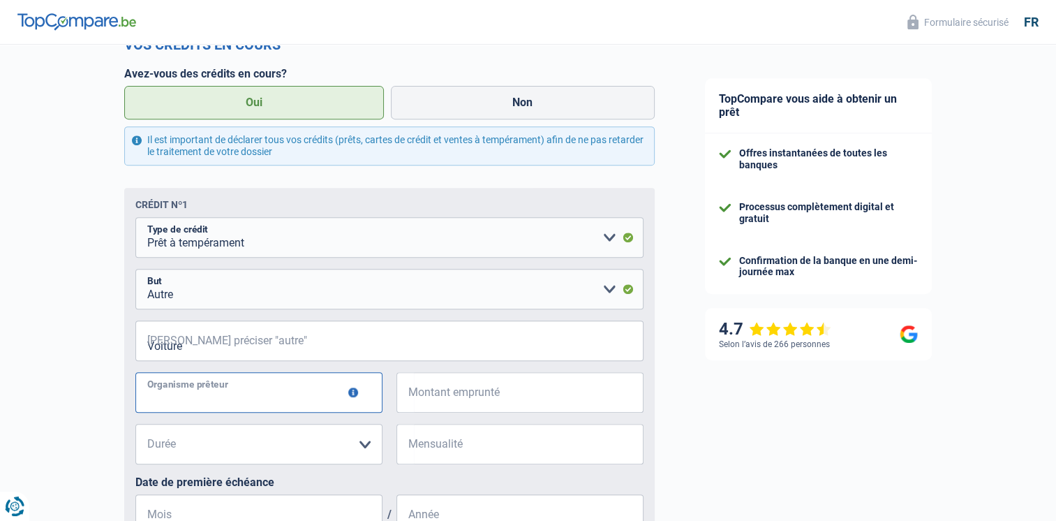
type input "Elantis"
type input "11.000"
type input "246"
type input "02"
type input "2024"
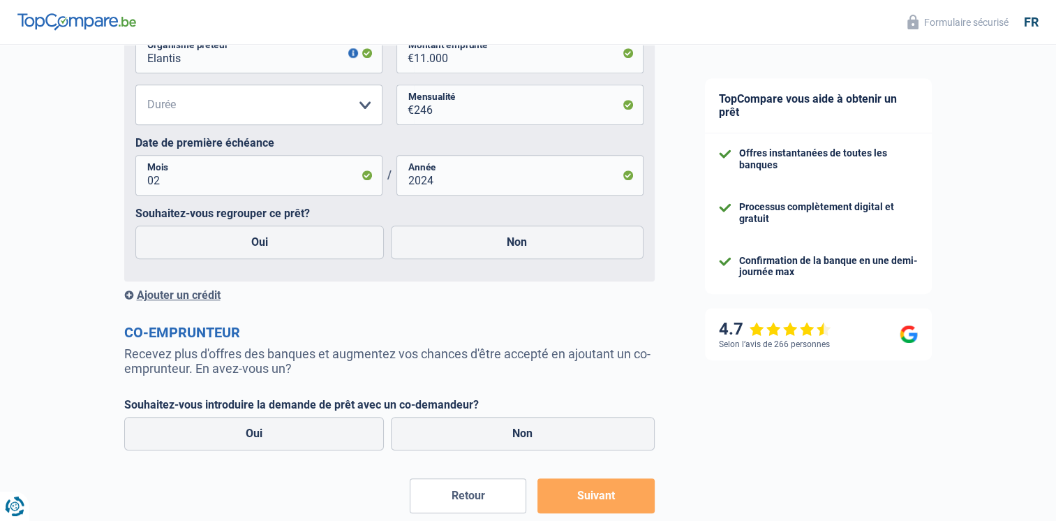
scroll to position [899, 0]
click at [552, 247] on label "Non" at bounding box center [517, 240] width 253 height 33
click at [552, 247] on input "Non" at bounding box center [517, 240] width 253 height 33
radio input "true"
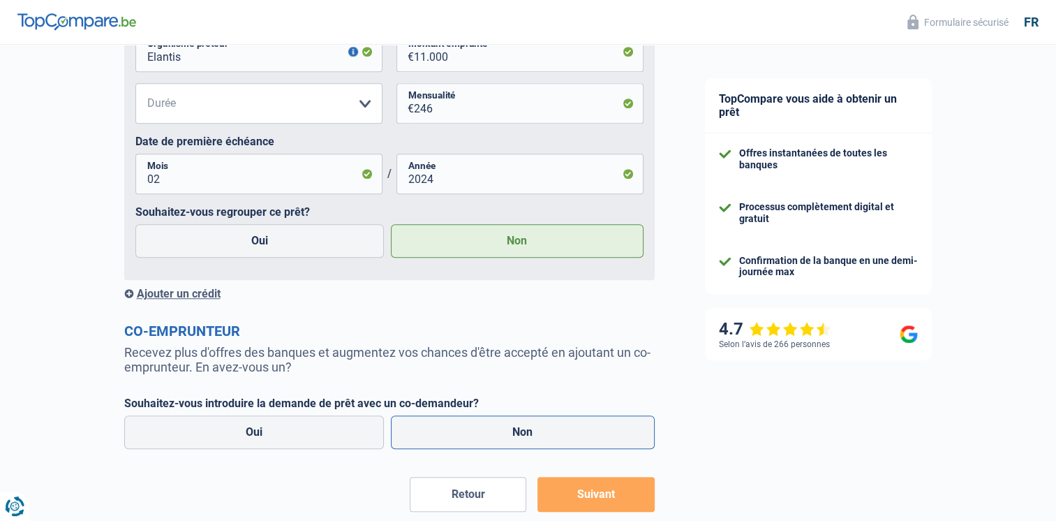
click at [518, 429] on label "Non" at bounding box center [523, 431] width 264 height 33
click at [518, 429] on input "Non" at bounding box center [523, 431] width 264 height 33
radio input "true"
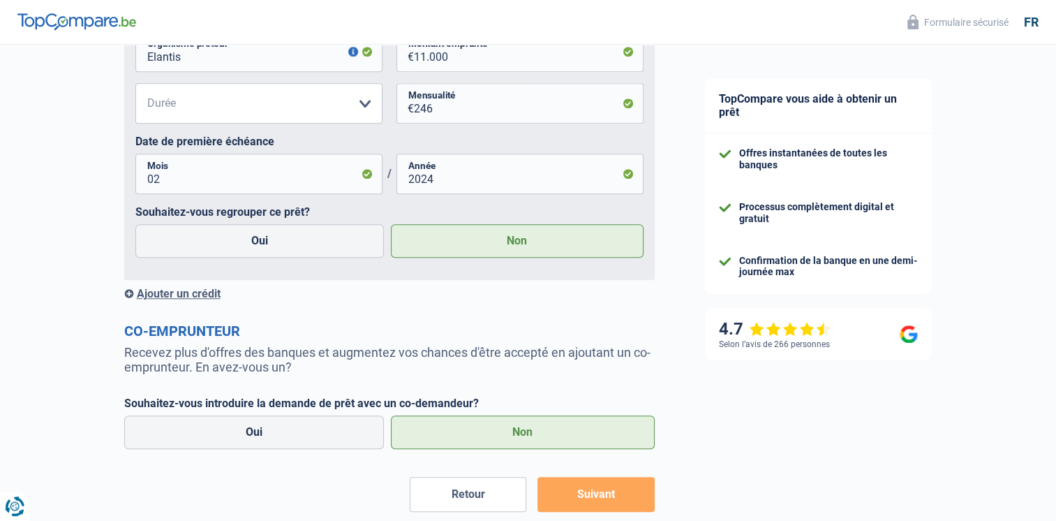
click at [607, 495] on button "Suivant" at bounding box center [595, 494] width 117 height 35
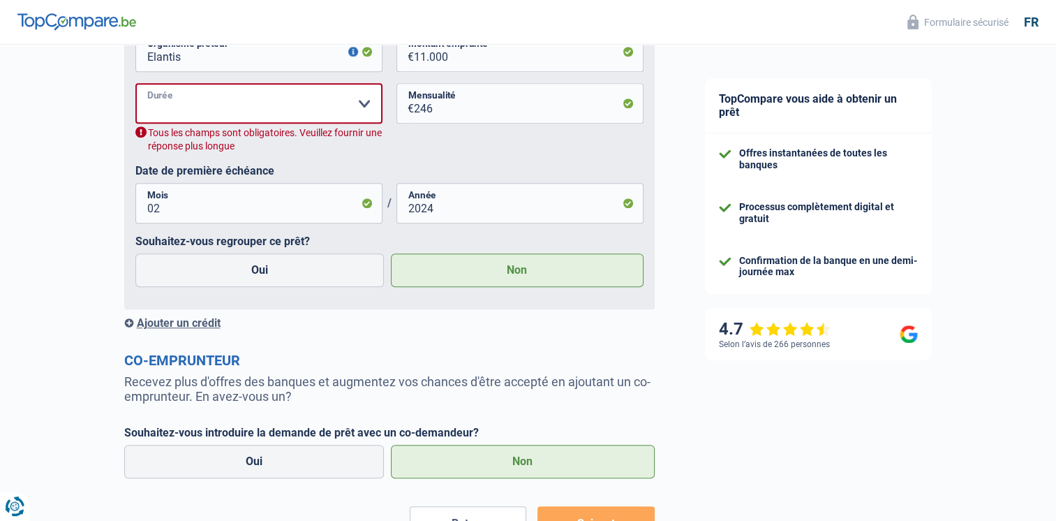
click at [349, 110] on select "12 mois 18 mois 24 mois 30 mois 36 mois 42 mois 48 mois 60 mois Veuillez sélect…" at bounding box center [258, 103] width 247 height 40
select select "60"
click at [135, 84] on select "12 mois 18 mois 24 mois 30 mois 36 mois 42 mois 48 mois 60 mois Veuillez sélect…" at bounding box center [258, 103] width 247 height 40
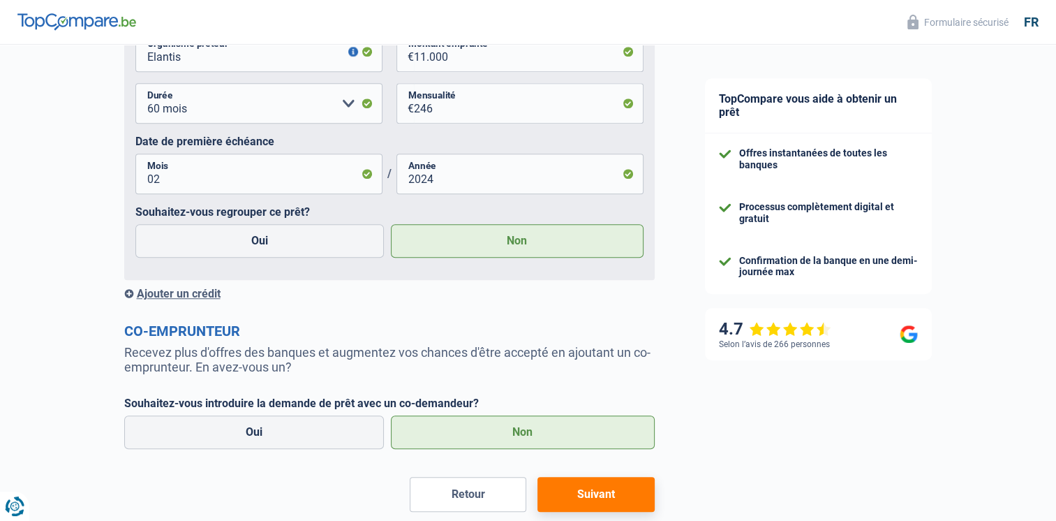
click at [592, 500] on button "Suivant" at bounding box center [595, 494] width 117 height 35
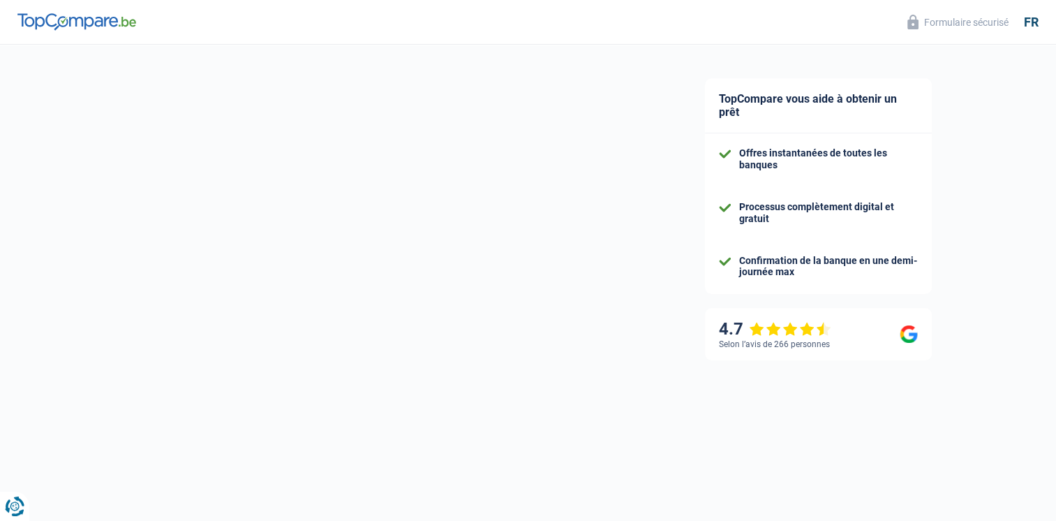
select select "car"
select select "84"
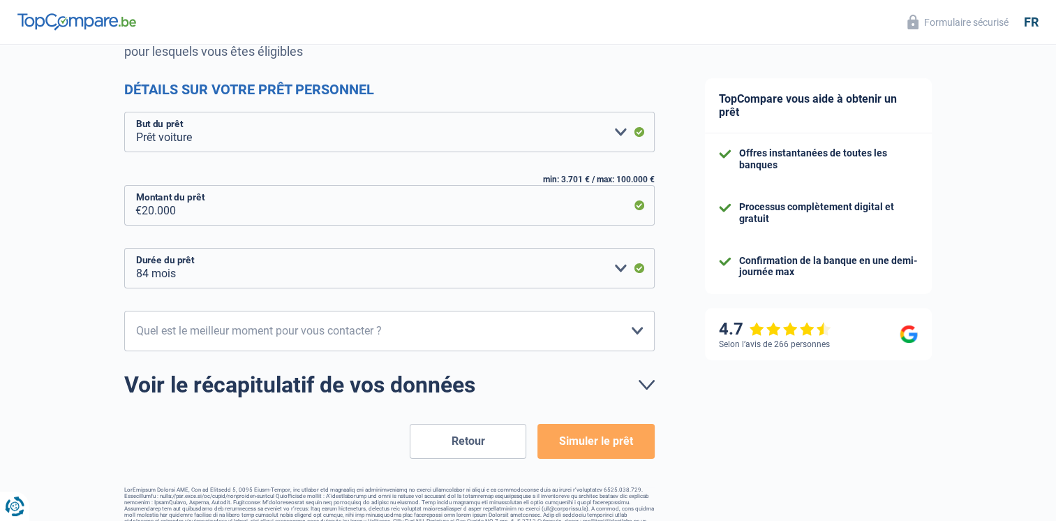
scroll to position [181, 0]
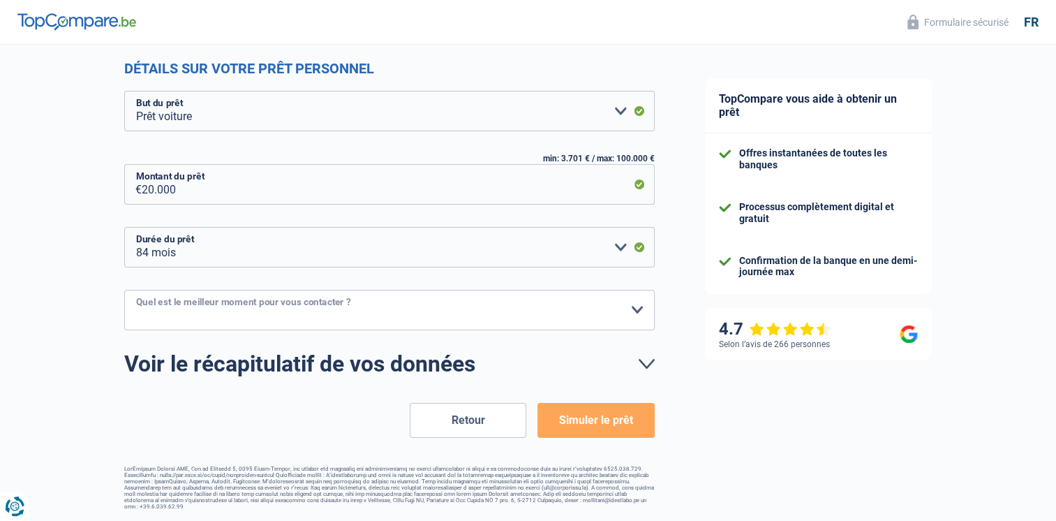
click at [480, 308] on select "10h-12h 12h-14h 14h-16h 16h-18h Veuillez sélectionner une option" at bounding box center [389, 310] width 530 height 40
select select "16-18"
click at [124, 290] on select "10h-12h 12h-14h 14h-16h 16h-18h Veuillez sélectionner une option" at bounding box center [389, 310] width 530 height 40
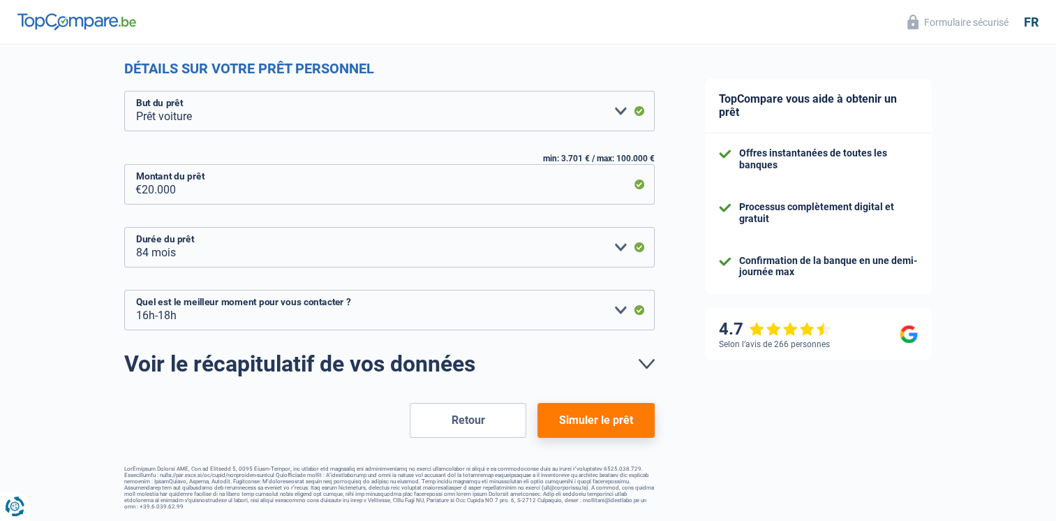
click at [614, 428] on button "Simuler le prêt" at bounding box center [595, 420] width 117 height 35
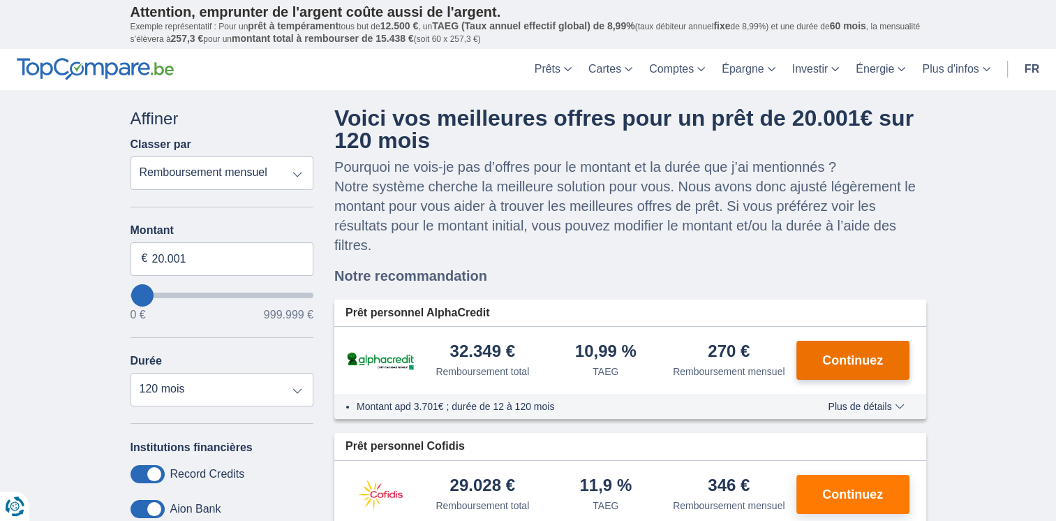
click at [843, 364] on span "Continuez" at bounding box center [852, 360] width 61 height 13
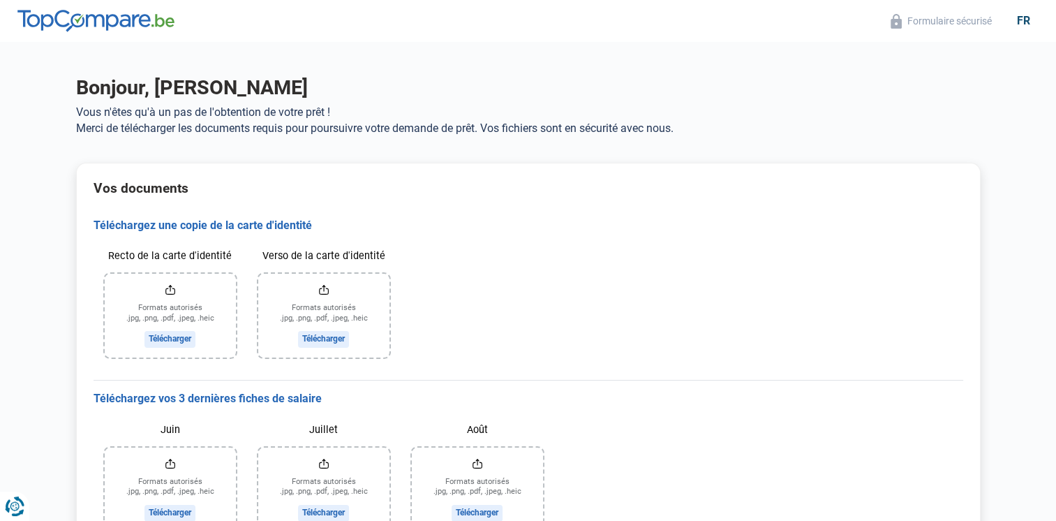
click at [167, 344] on input "Recto de la carte d'identité" at bounding box center [170, 316] width 131 height 84
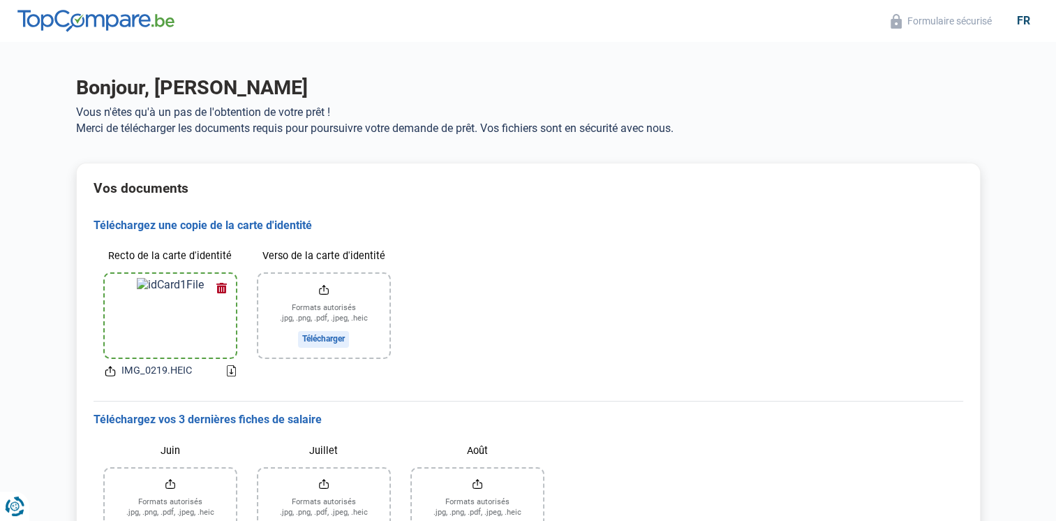
click at [332, 344] on input "Verso de la carte d'identité" at bounding box center [323, 316] width 131 height 84
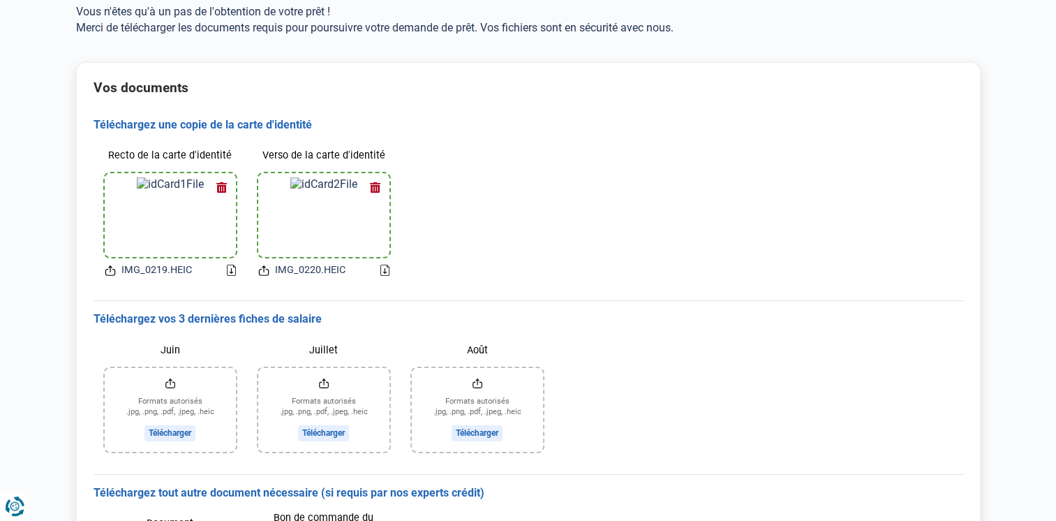
scroll to position [108, 0]
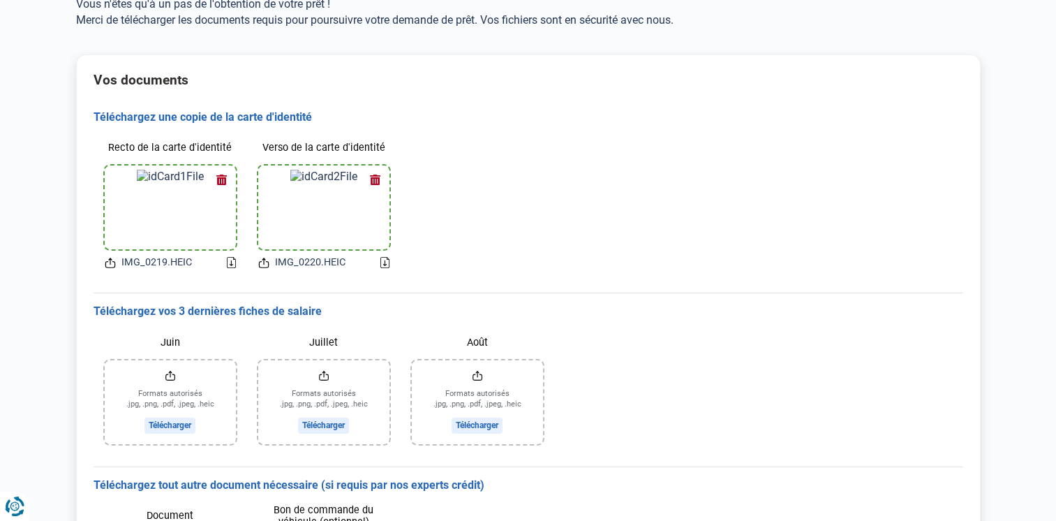
click at [163, 420] on input "Juin" at bounding box center [170, 402] width 131 height 84
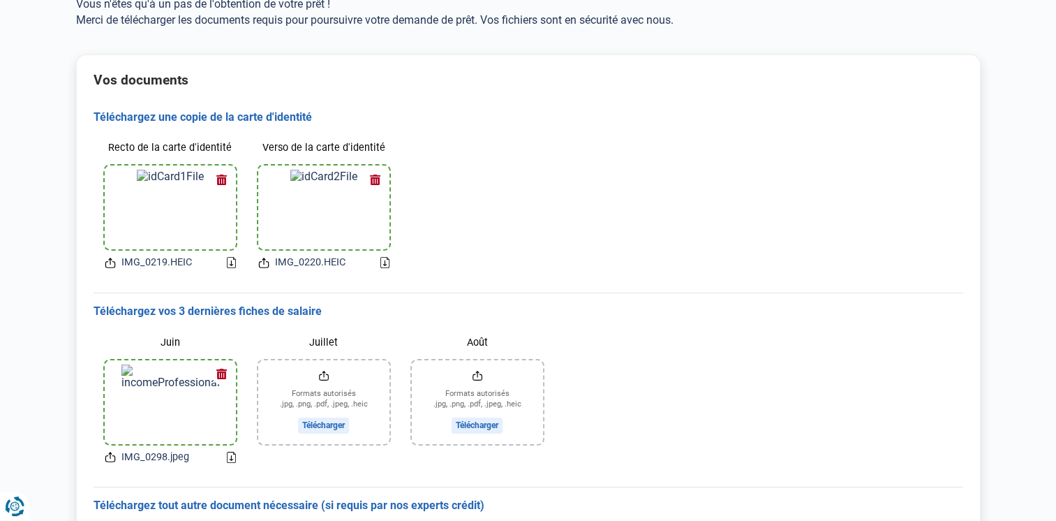
click at [148, 401] on img at bounding box center [170, 401] width 98 height 75
click at [319, 421] on input "Juillet" at bounding box center [323, 402] width 131 height 84
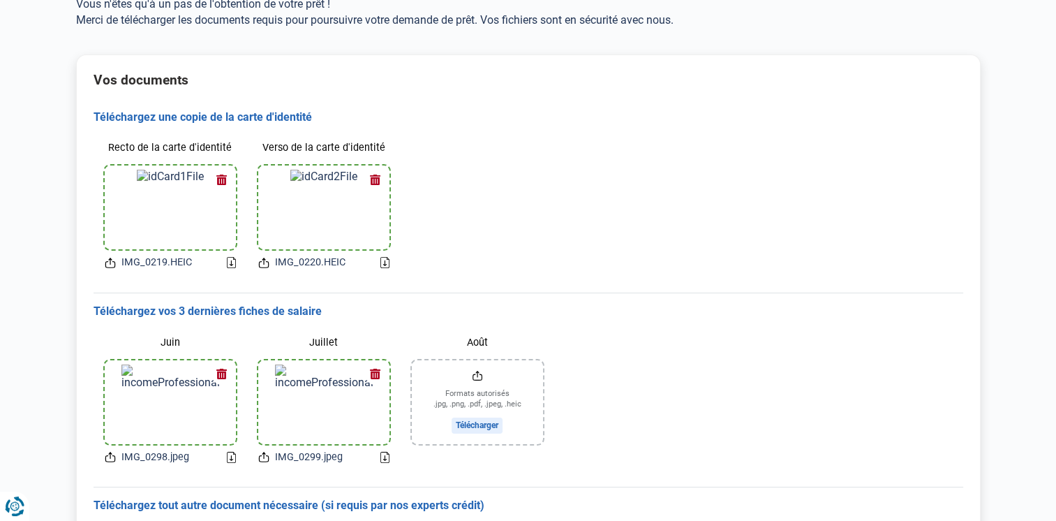
click at [482, 426] on input "Août" at bounding box center [477, 402] width 131 height 84
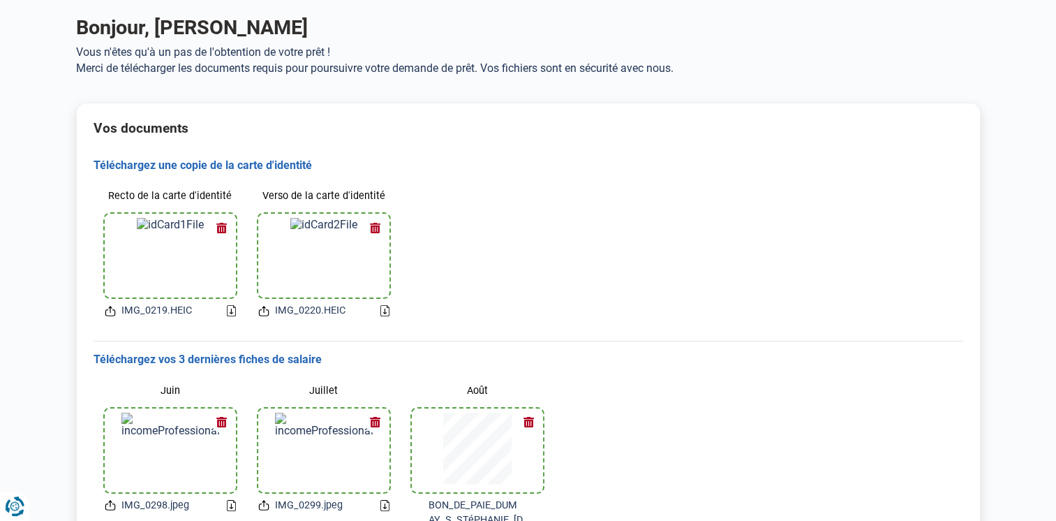
scroll to position [0, 0]
